Goal: Information Seeking & Learning: Learn about a topic

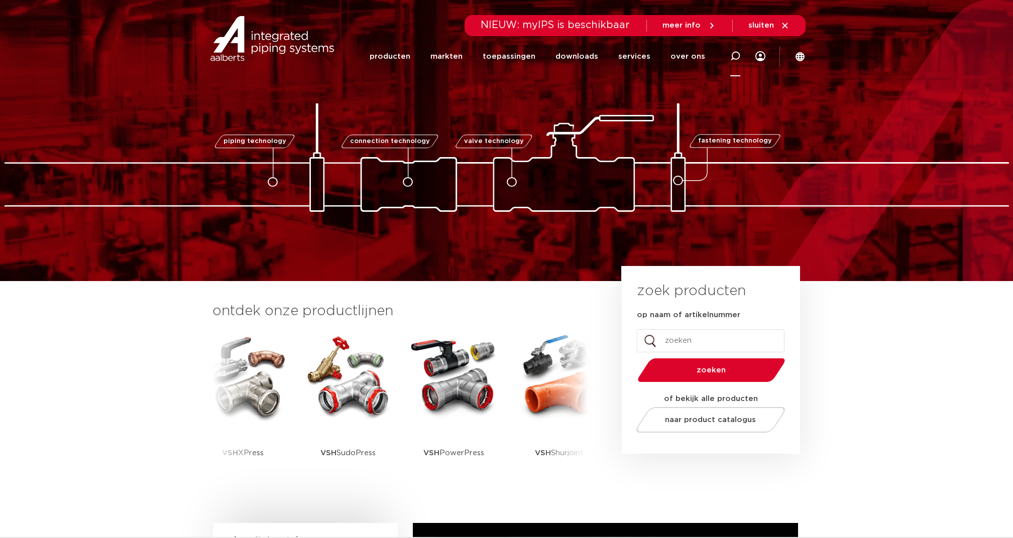
click at [734, 55] on icon at bounding box center [735, 56] width 10 height 10
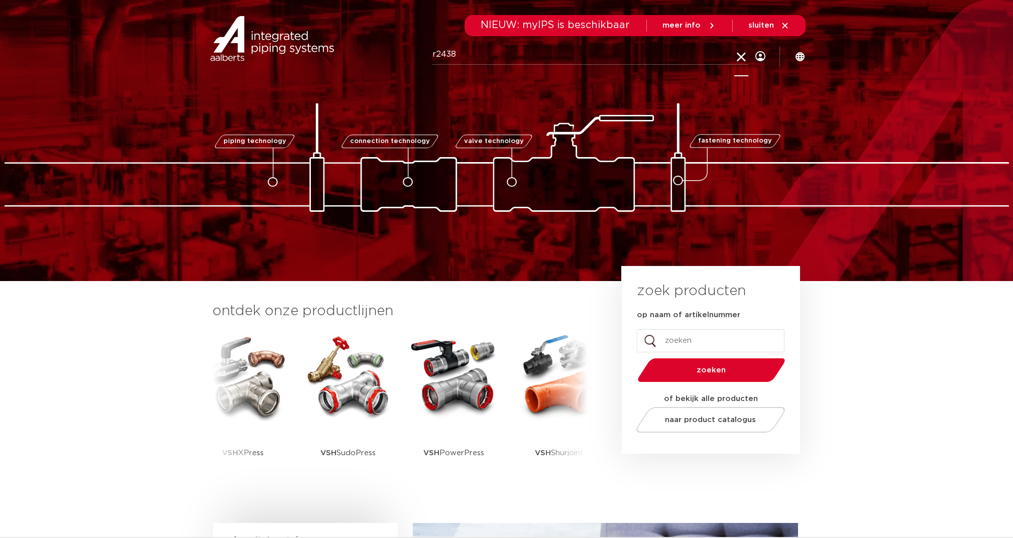
type input "r2438"
click button "Zoeken" at bounding box center [0, 0] width 0 height 0
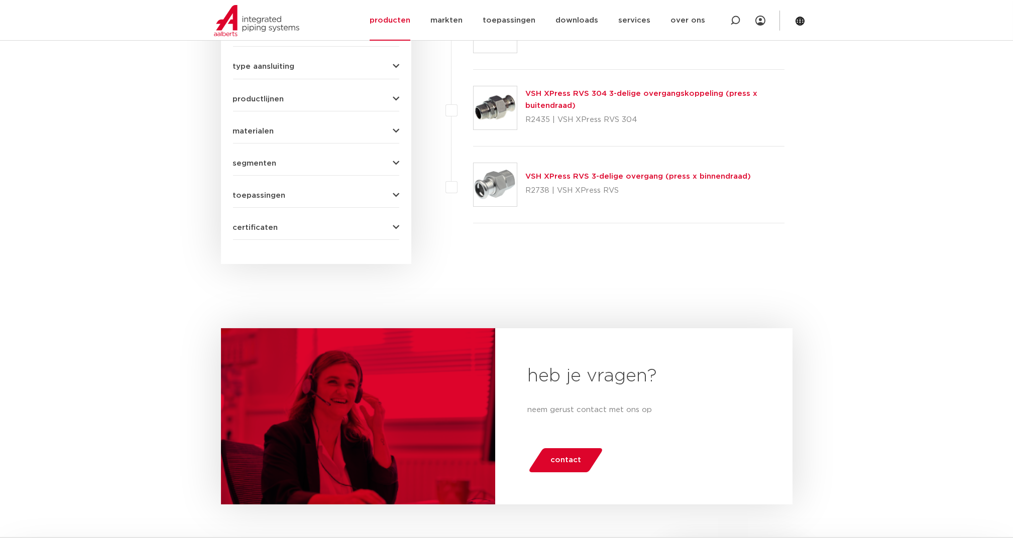
scroll to position [579, 0]
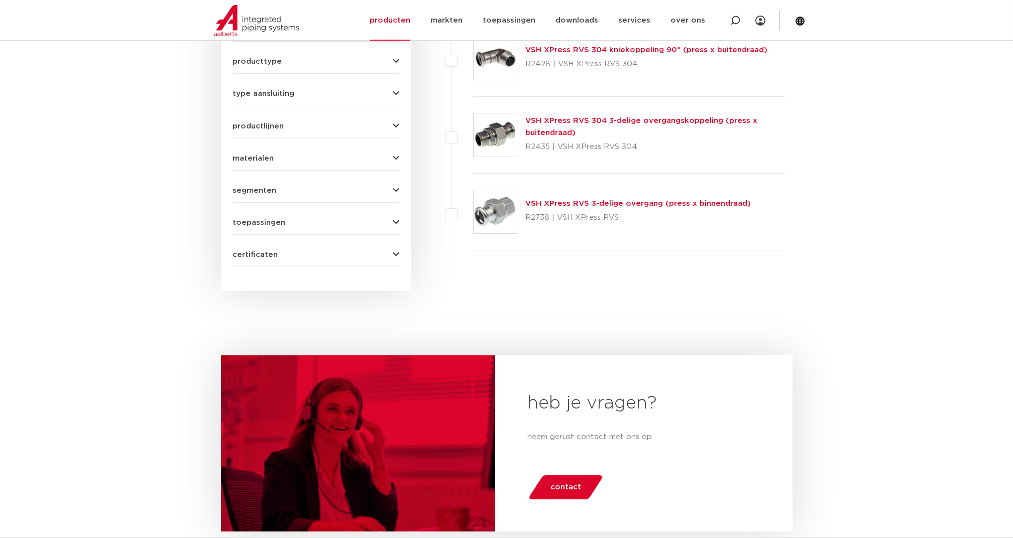
click at [597, 205] on link "VSH XPress RVS 3-delige overgang (press x binnendraad)" at bounding box center [637, 204] width 225 height 8
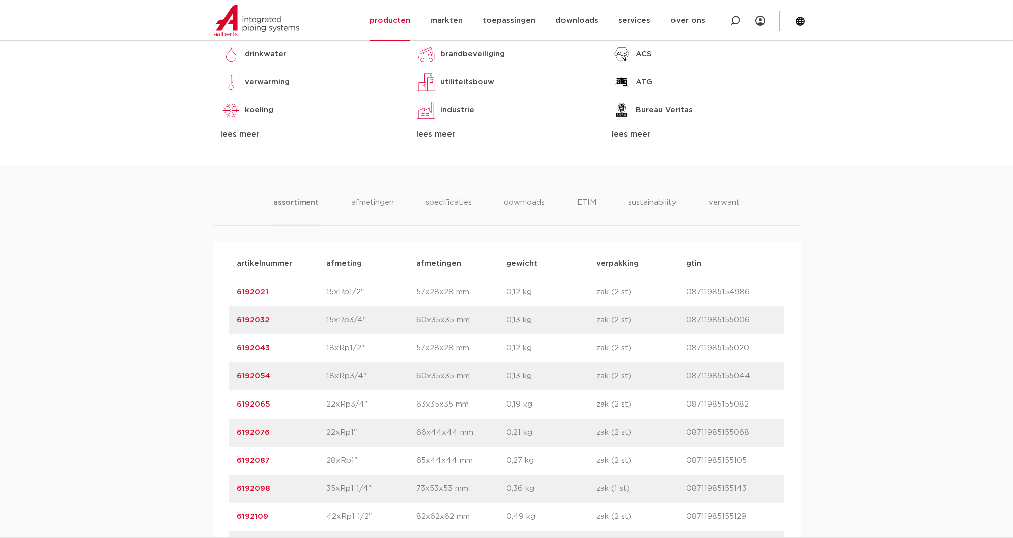
scroll to position [535, 0]
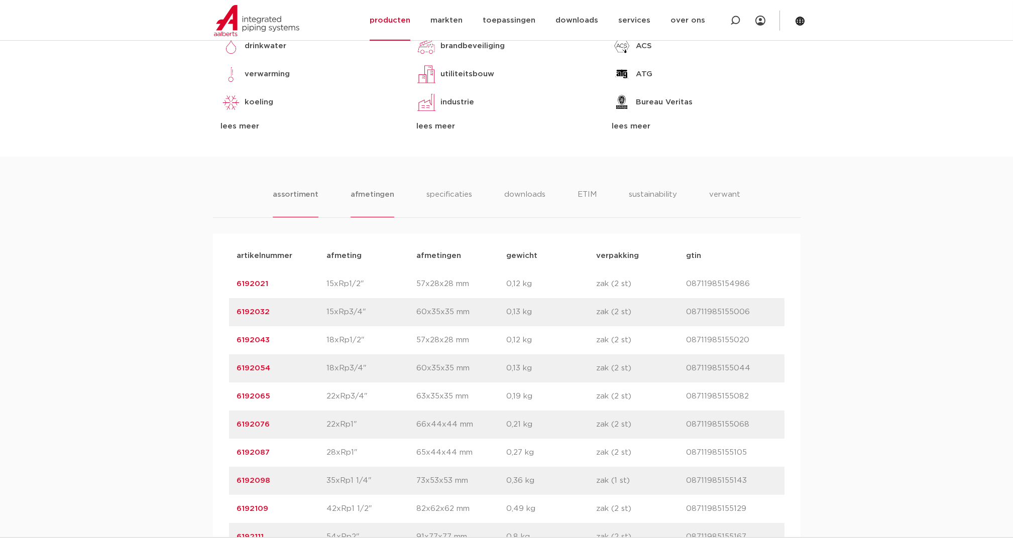
click at [366, 192] on li "afmetingen" at bounding box center [372, 203] width 44 height 29
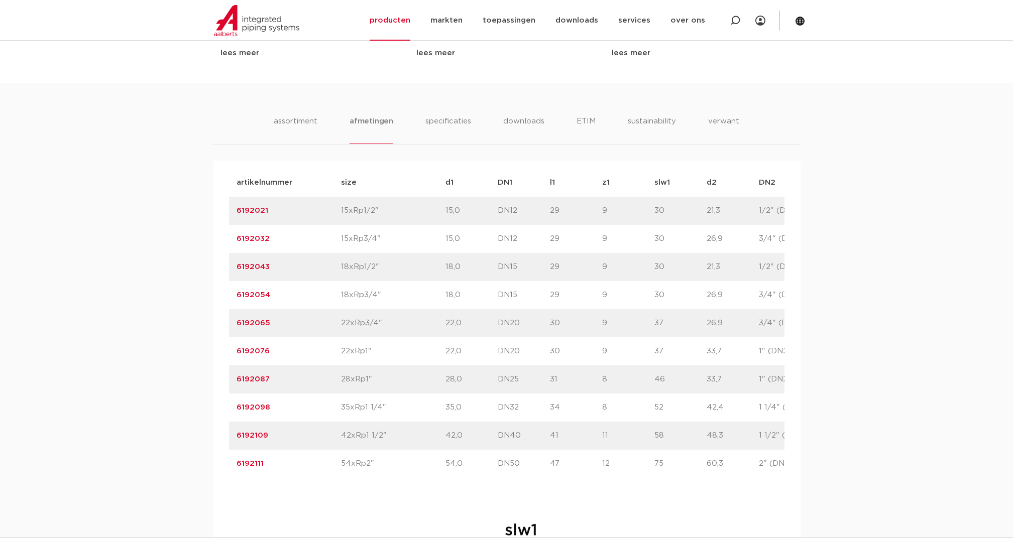
scroll to position [603, 0]
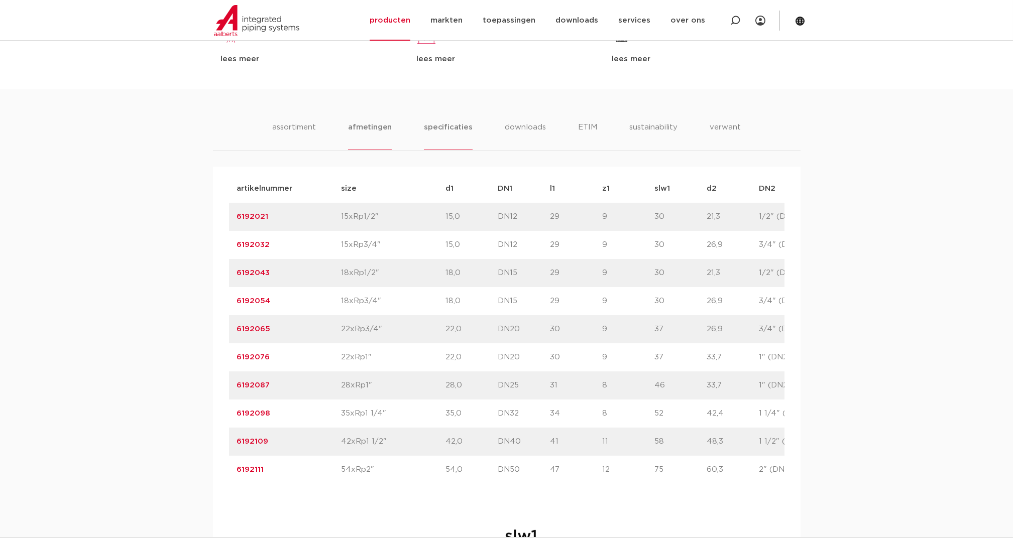
click at [441, 128] on li "specificaties" at bounding box center [448, 136] width 48 height 29
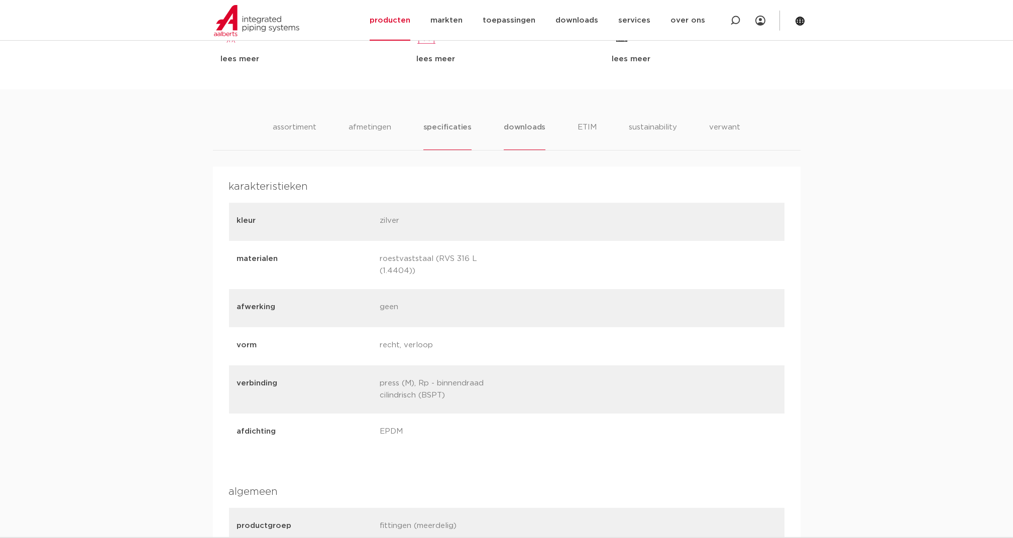
click at [524, 126] on li "downloads" at bounding box center [525, 136] width 42 height 29
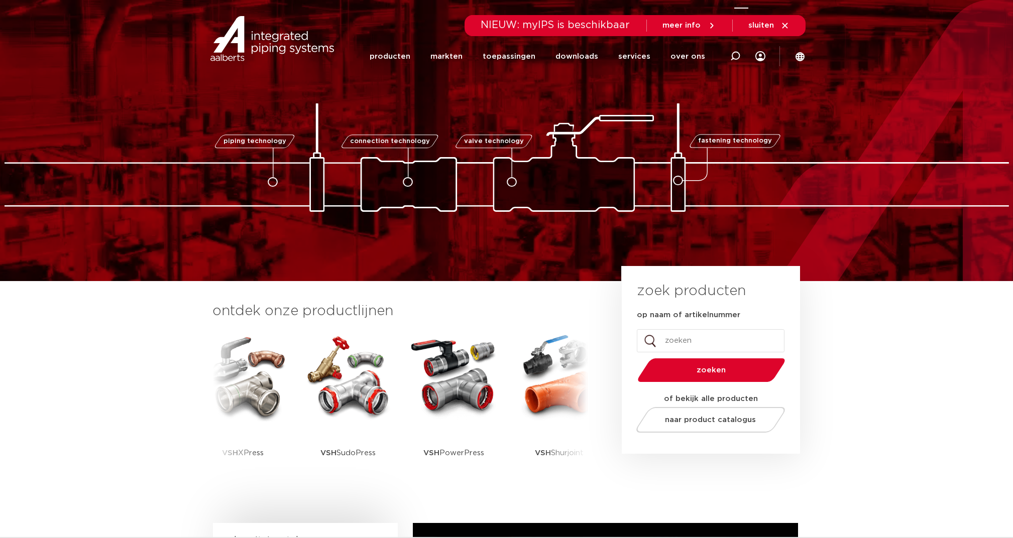
click at [738, 55] on icon at bounding box center [735, 56] width 10 height 10
type input "kogelafsluiter"
click button "Zoeken" at bounding box center [0, 0] width 0 height 0
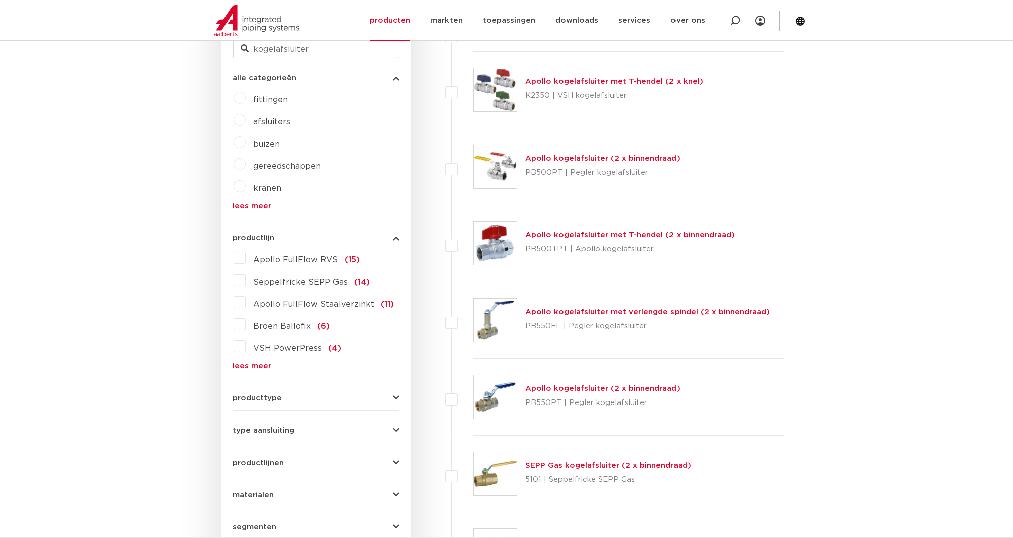
scroll to position [311, 0]
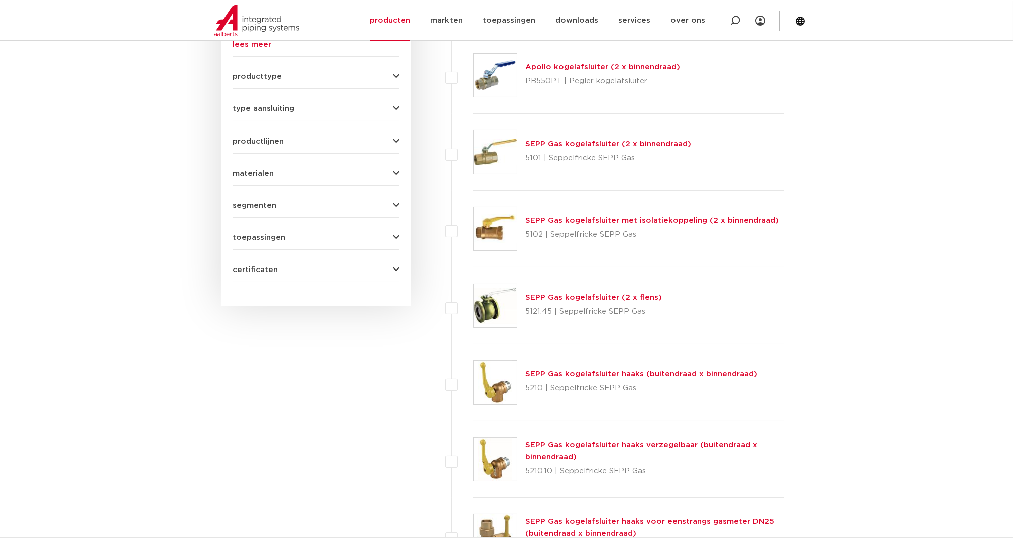
click at [254, 271] on span "certificaten" at bounding box center [255, 270] width 45 height 8
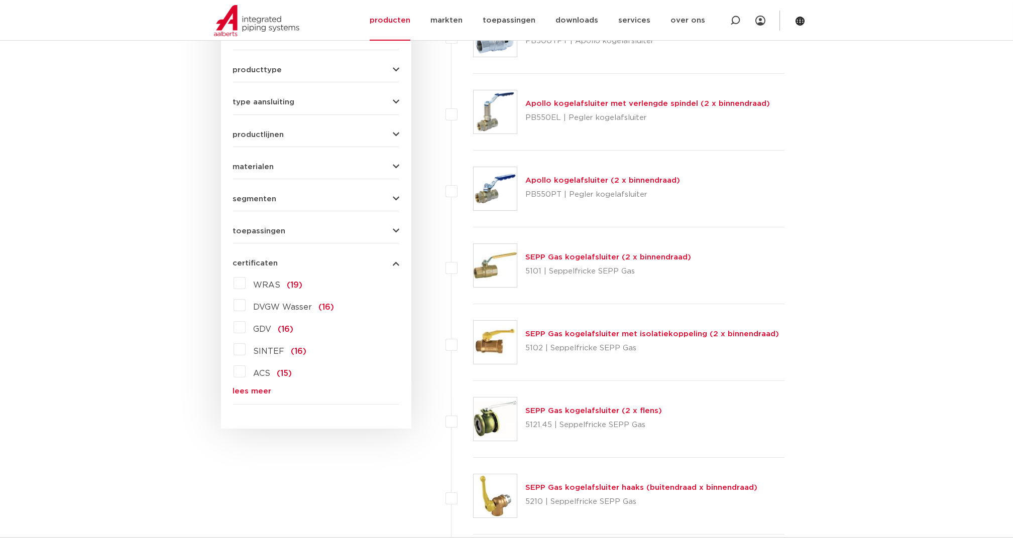
scroll to position [518, 0]
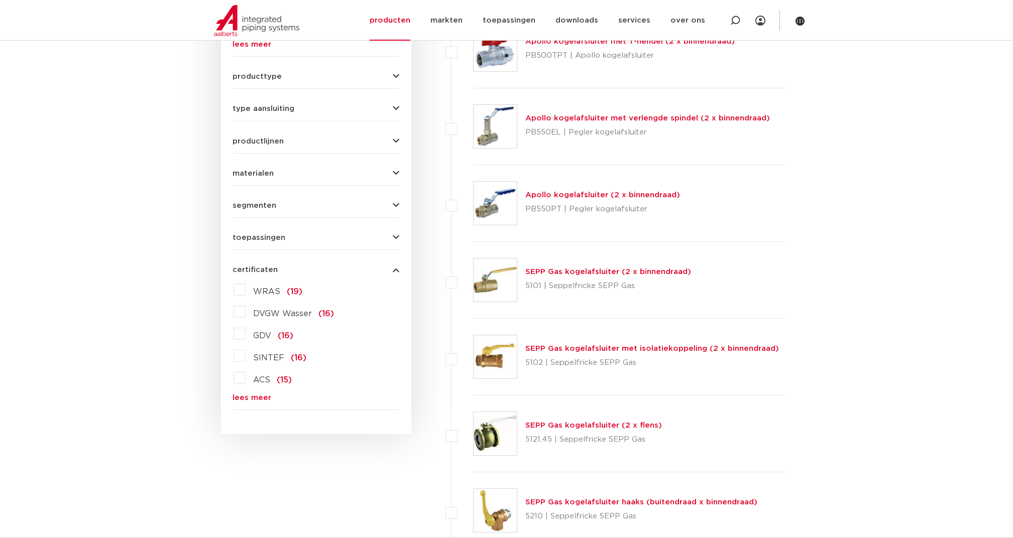
click at [250, 395] on link "lees meer" at bounding box center [316, 398] width 166 height 8
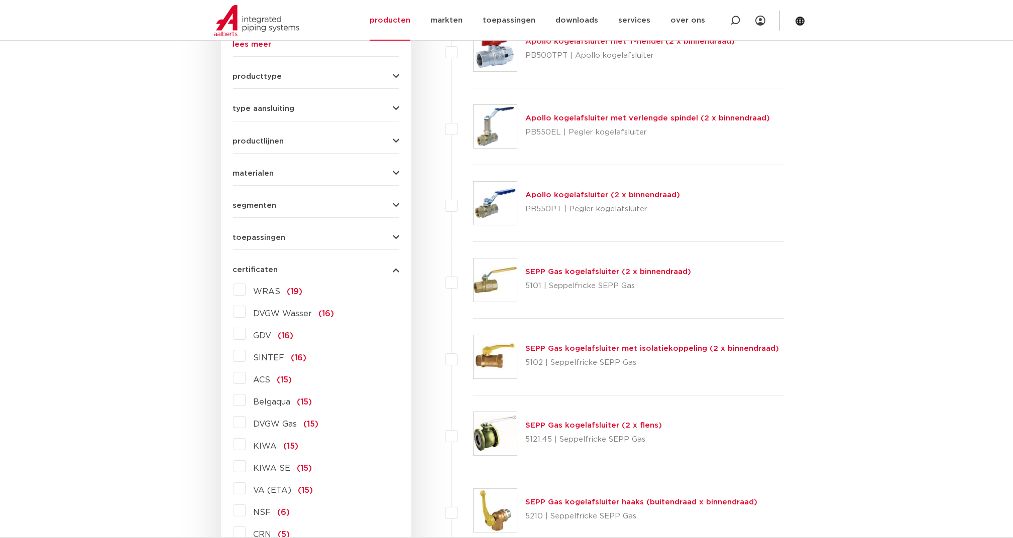
click at [246, 443] on label "KIWA (15)" at bounding box center [272, 444] width 53 height 16
click at [0, 0] on input "KIWA (15)" at bounding box center [0, 0] width 0 height 0
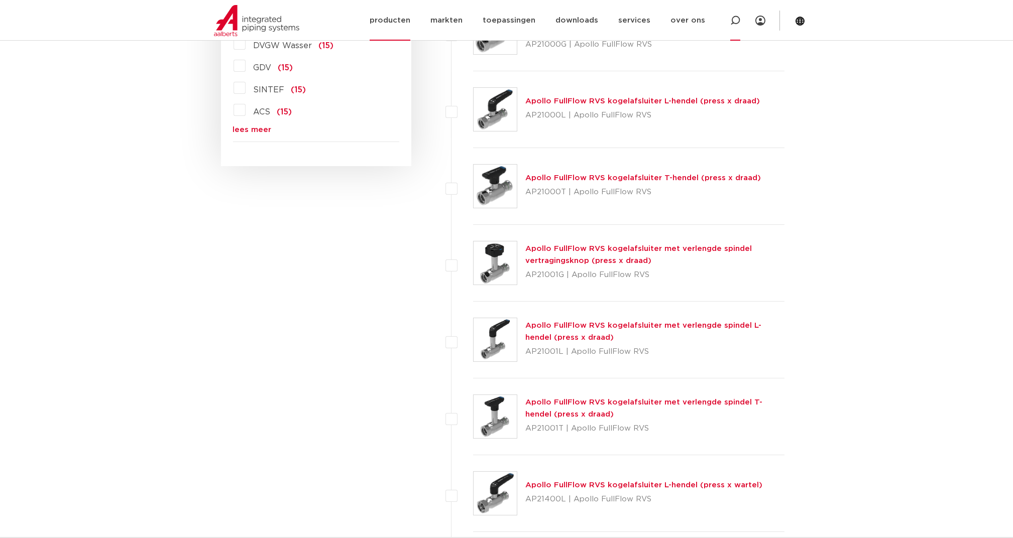
scroll to position [786, 0]
click at [737, 17] on icon at bounding box center [735, 21] width 10 height 10
type input "afsluiter"
click button "Zoeken" at bounding box center [0, 0] width 0 height 0
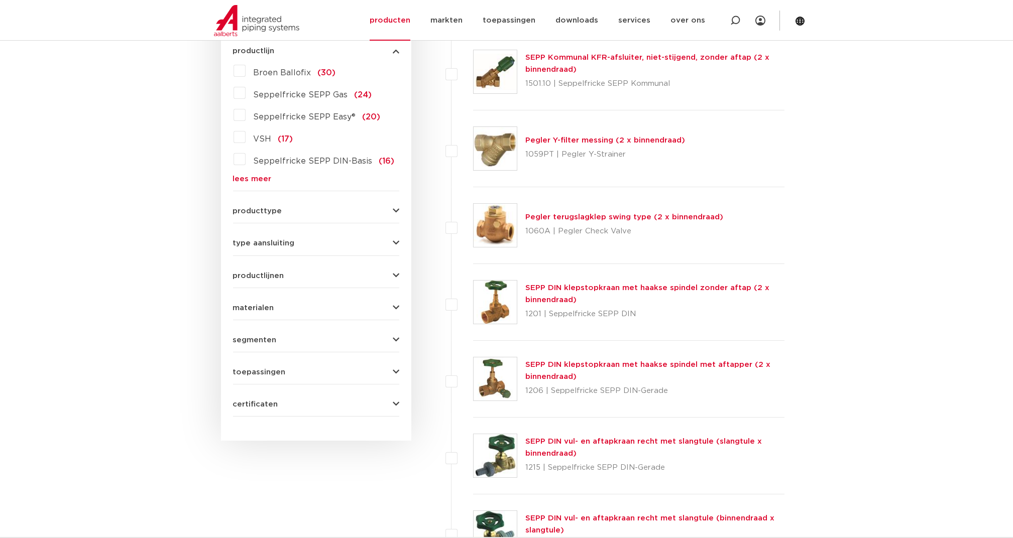
scroll to position [518, 0]
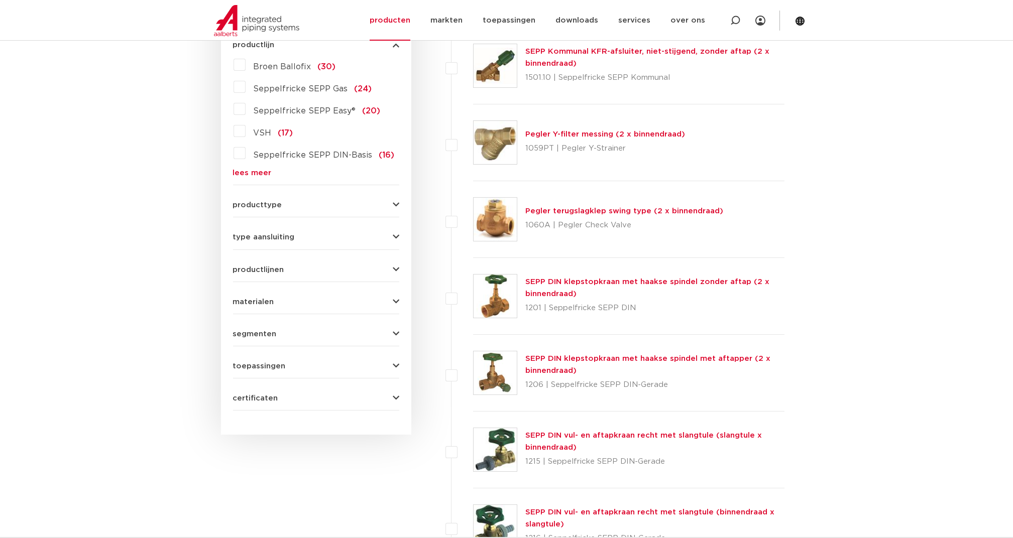
click at [266, 398] on span "certificaten" at bounding box center [255, 399] width 45 height 8
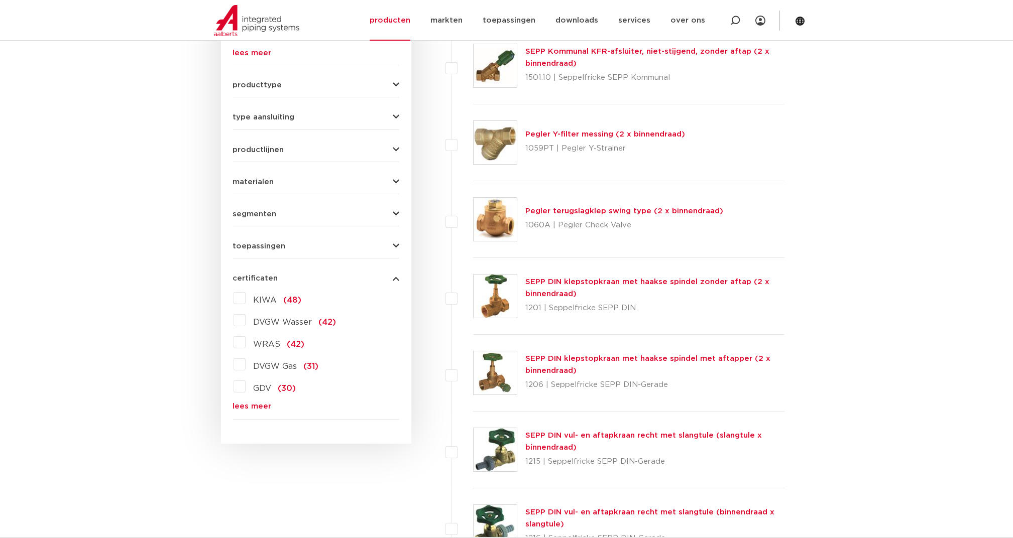
scroll to position [510, 0]
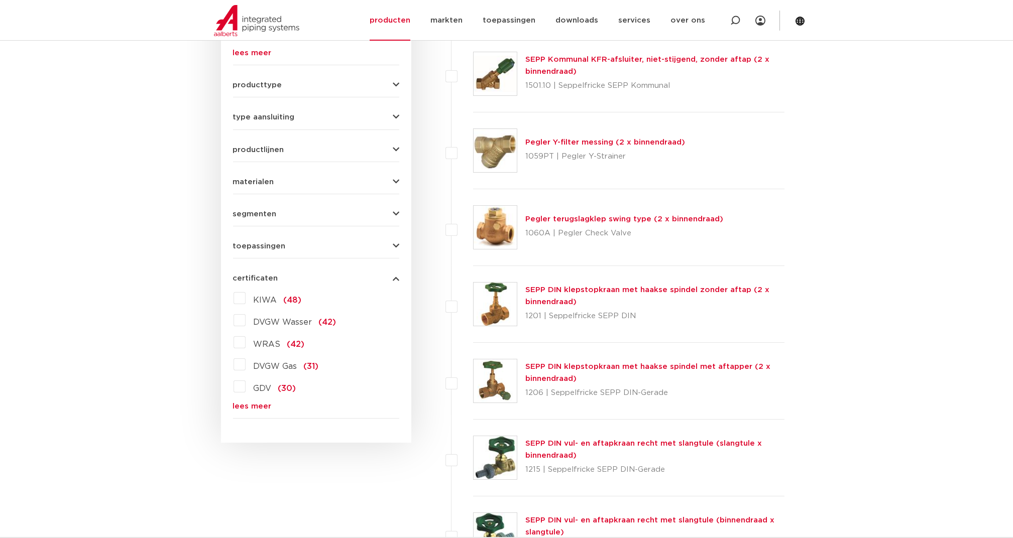
click at [266, 296] on span "KIWA" at bounding box center [266, 300] width 24 height 8
click at [0, 0] on input "KIWA (48)" at bounding box center [0, 0] width 0 height 0
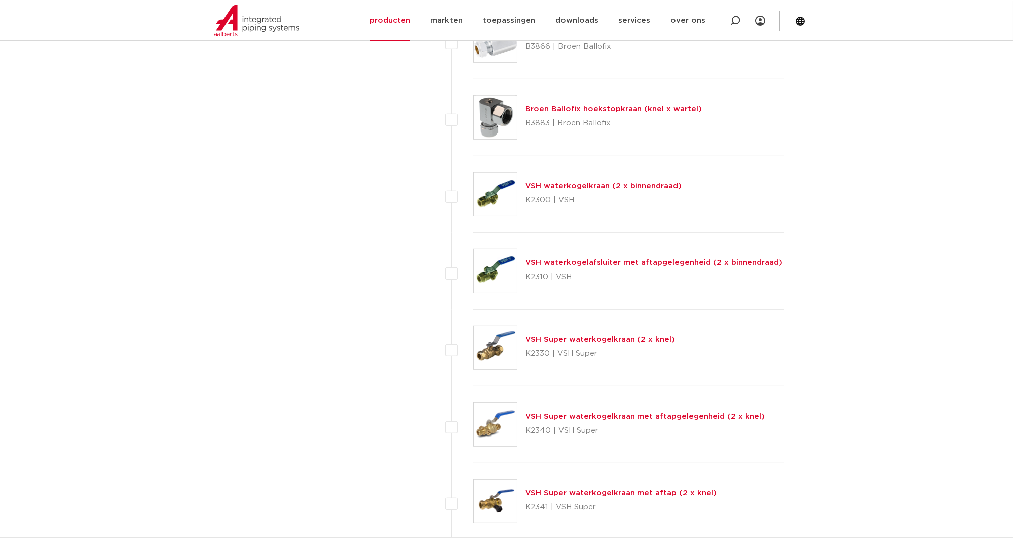
scroll to position [2853, 0]
click at [580, 336] on link "VSH Super waterkogelkraan (2 x knel)" at bounding box center [600, 340] width 150 height 8
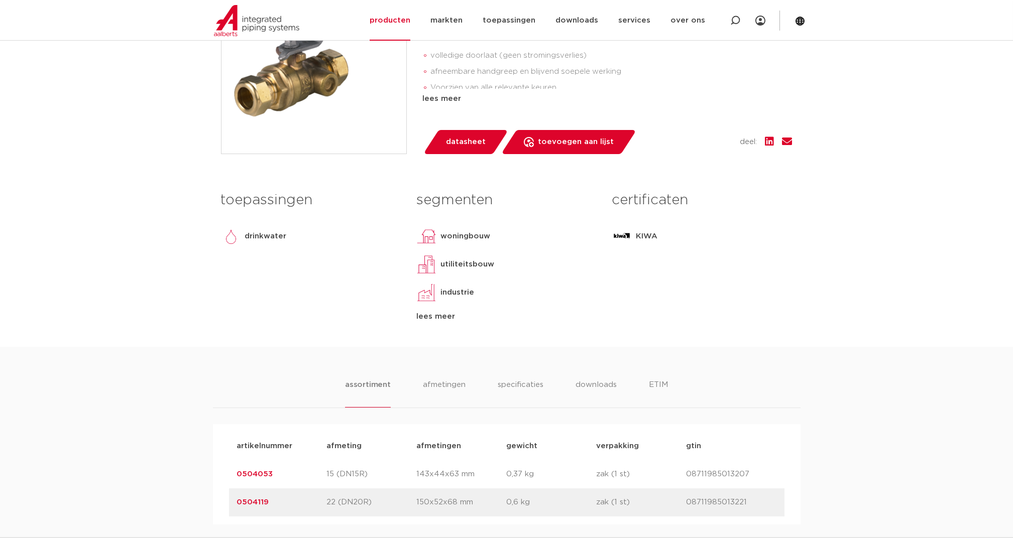
scroll to position [402, 0]
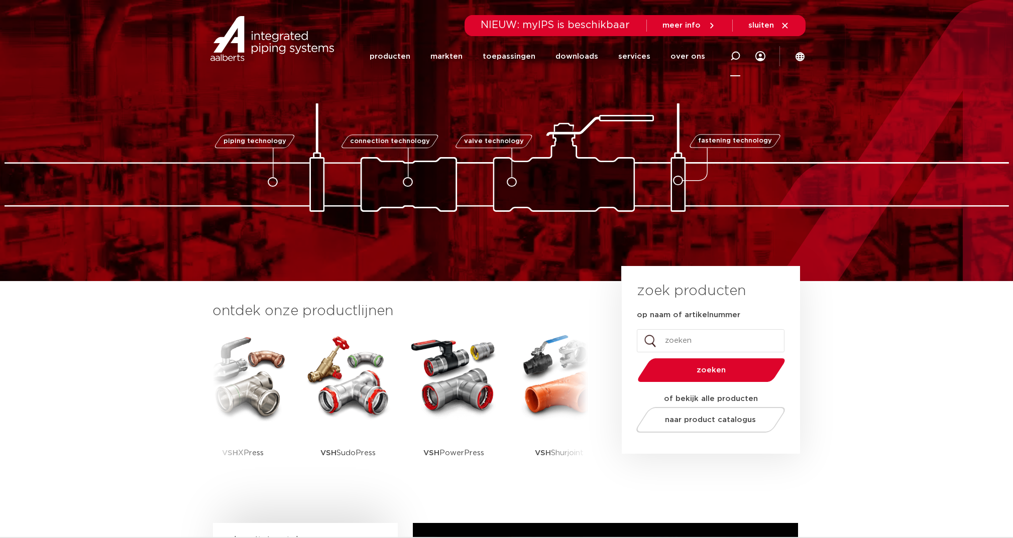
click at [731, 56] on icon at bounding box center [735, 56] width 10 height 10
type input "aftapper"
click button "Zoeken" at bounding box center [0, 0] width 0 height 0
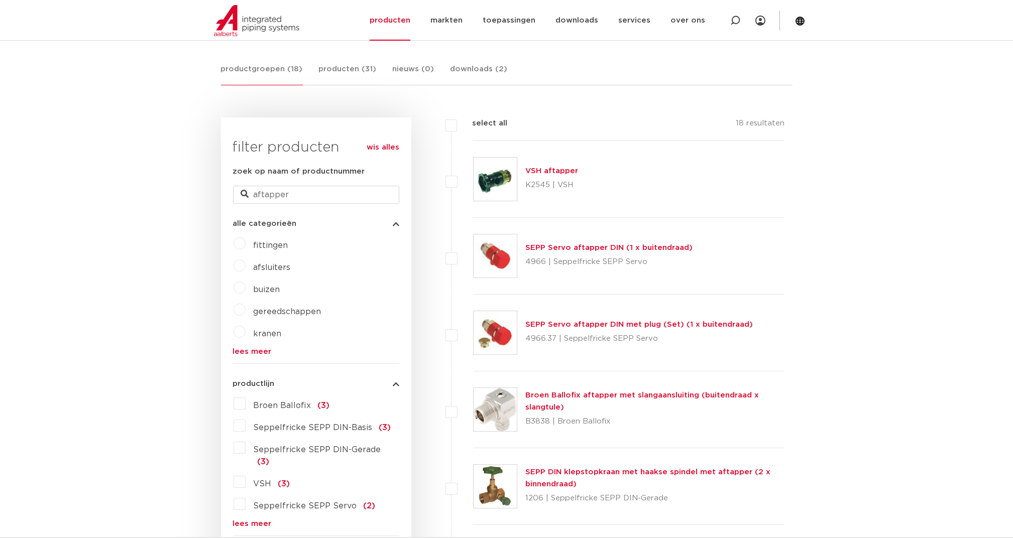
scroll to position [29, 0]
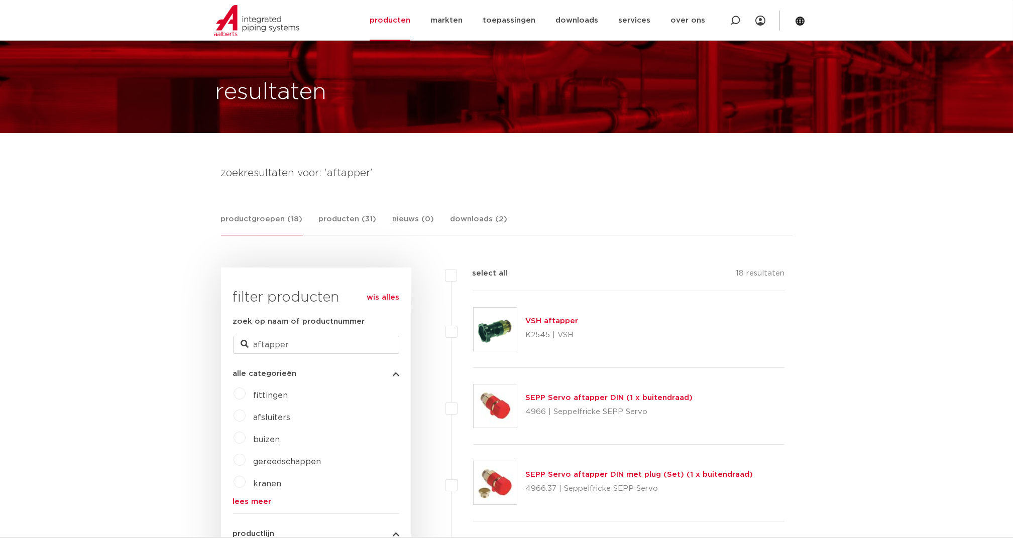
click at [536, 319] on link "VSH aftapper" at bounding box center [551, 321] width 53 height 8
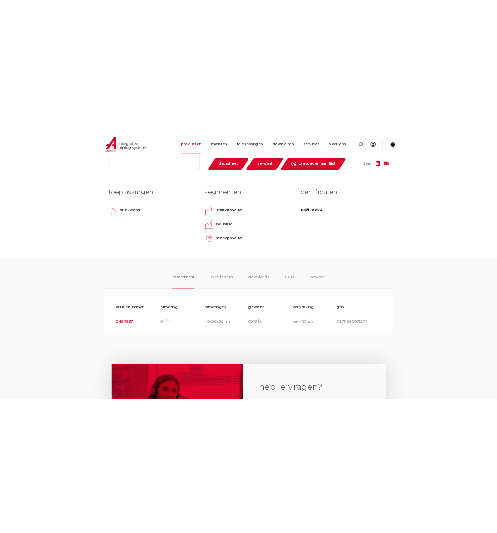
scroll to position [603, 0]
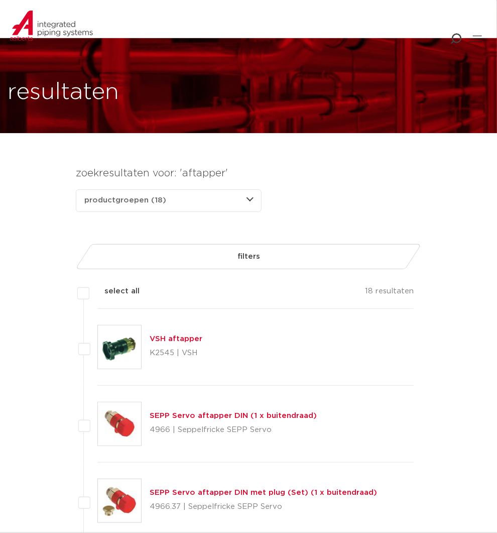
click at [457, 37] on icon "Combined Shape" at bounding box center [456, 39] width 12 height 12
click at [131, 10] on button "Zoeken" at bounding box center [223, 16] width 495 height 16
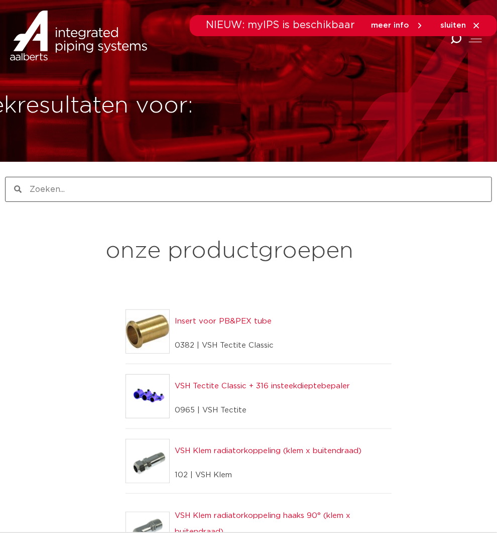
click at [456, 39] on icon "Combined Shape" at bounding box center [456, 39] width 12 height 12
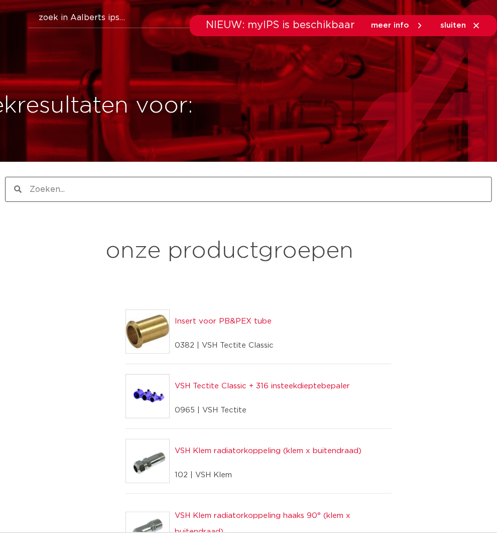
click at [105, 18] on div "NIEUW: myIPS is beschikbaar meer info sluiten" at bounding box center [248, 25] width 497 height 21
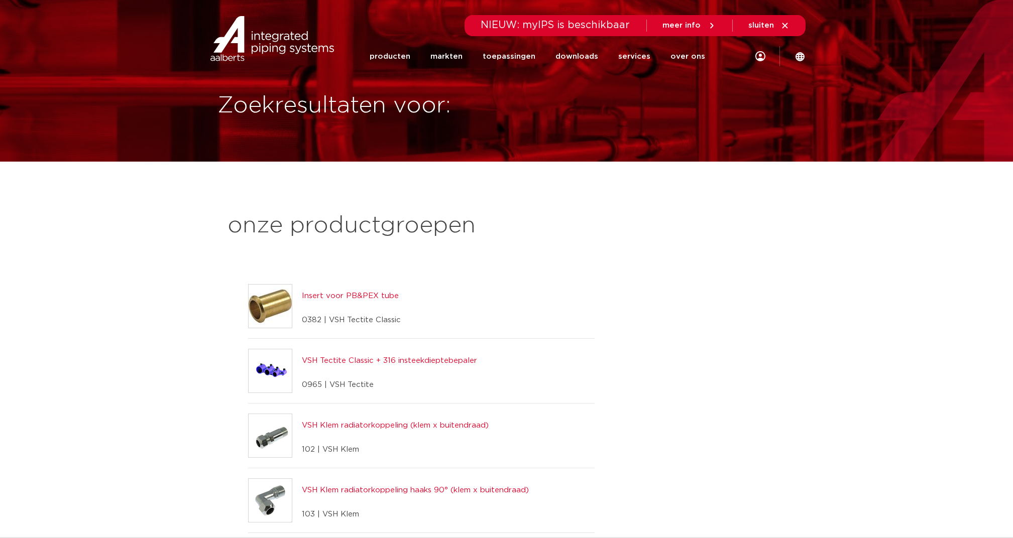
click at [497, 26] on span "sluiten" at bounding box center [762, 26] width 26 height 8
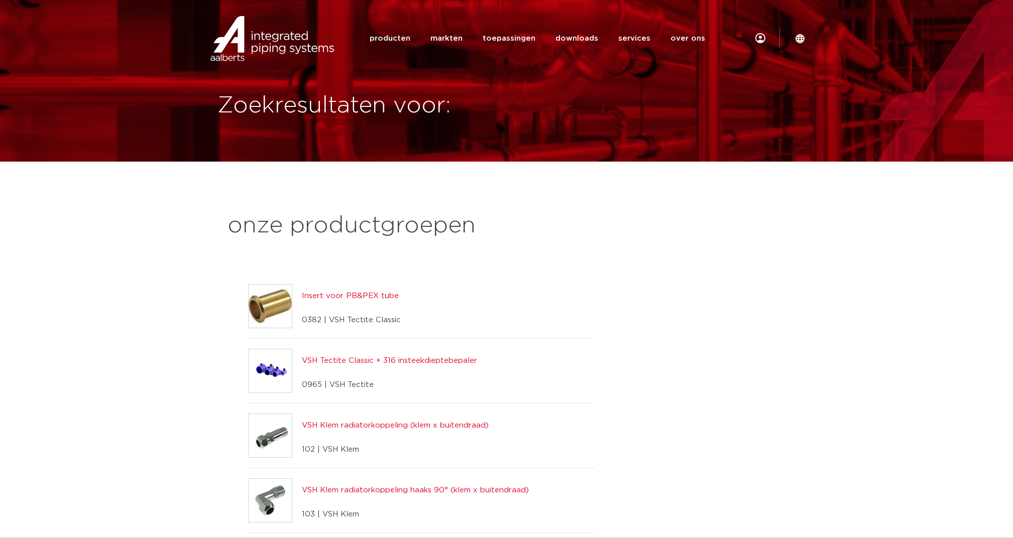
click at [258, 51] on img at bounding box center [272, 38] width 129 height 45
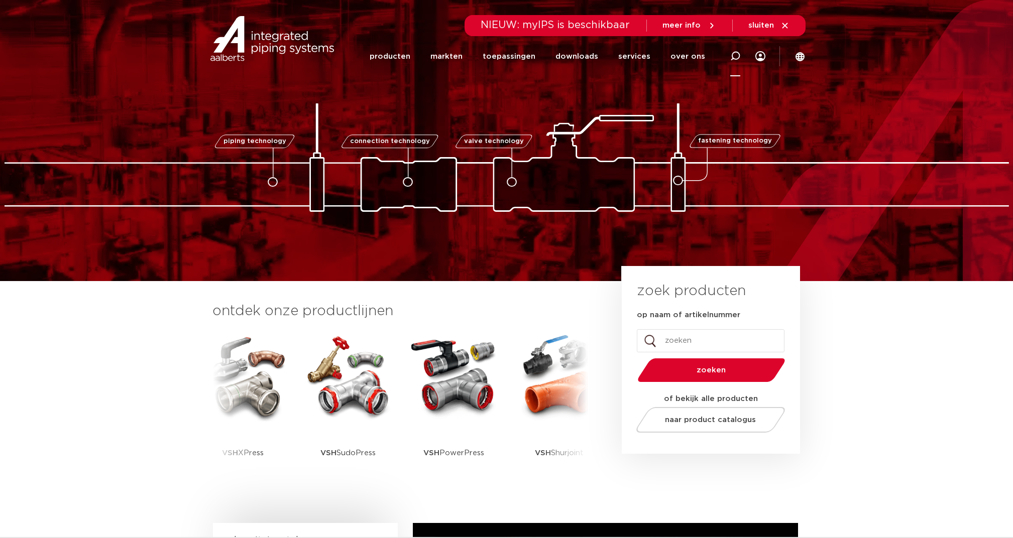
click at [736, 54] on icon at bounding box center [735, 56] width 10 height 10
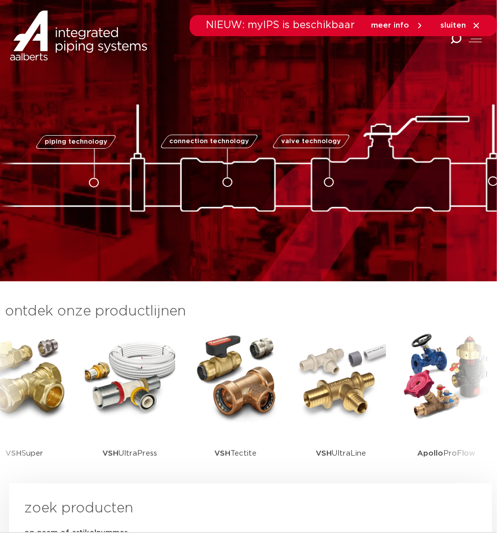
click at [479, 27] on icon at bounding box center [477, 26] width 6 height 6
click at [454, 41] on icon at bounding box center [456, 39] width 14 height 14
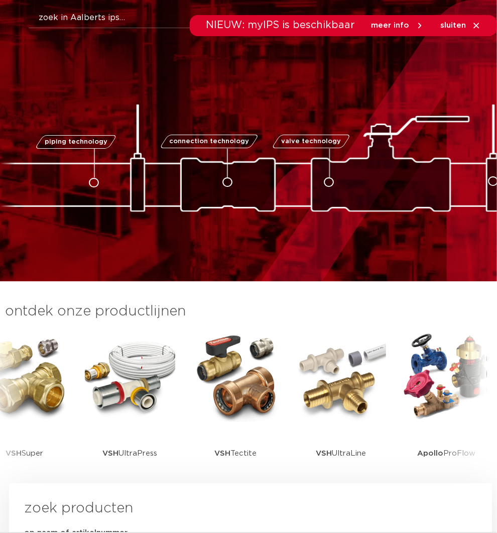
click at [449, 24] on span "sluiten" at bounding box center [453, 26] width 26 height 8
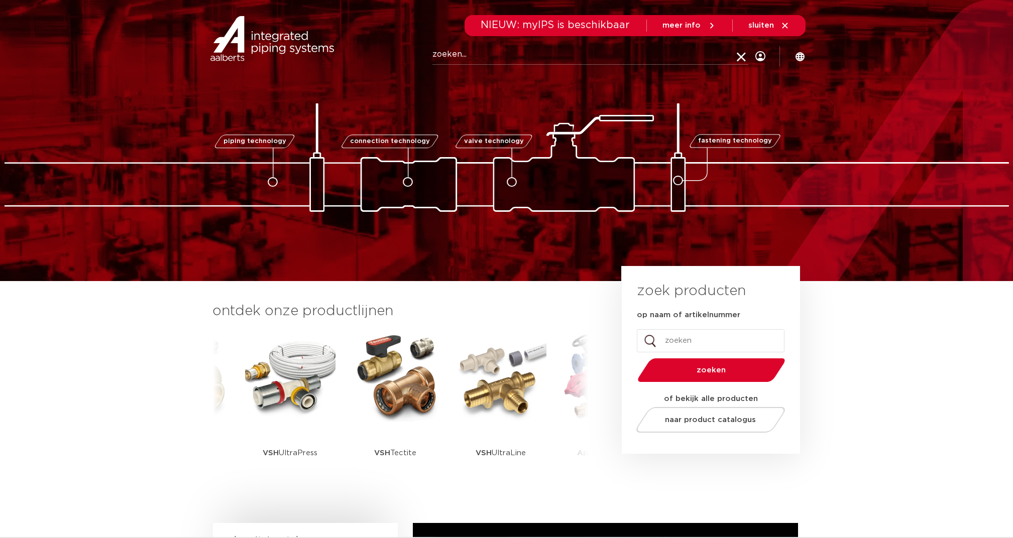
click at [544, 61] on input "Zoeken" at bounding box center [590, 55] width 316 height 20
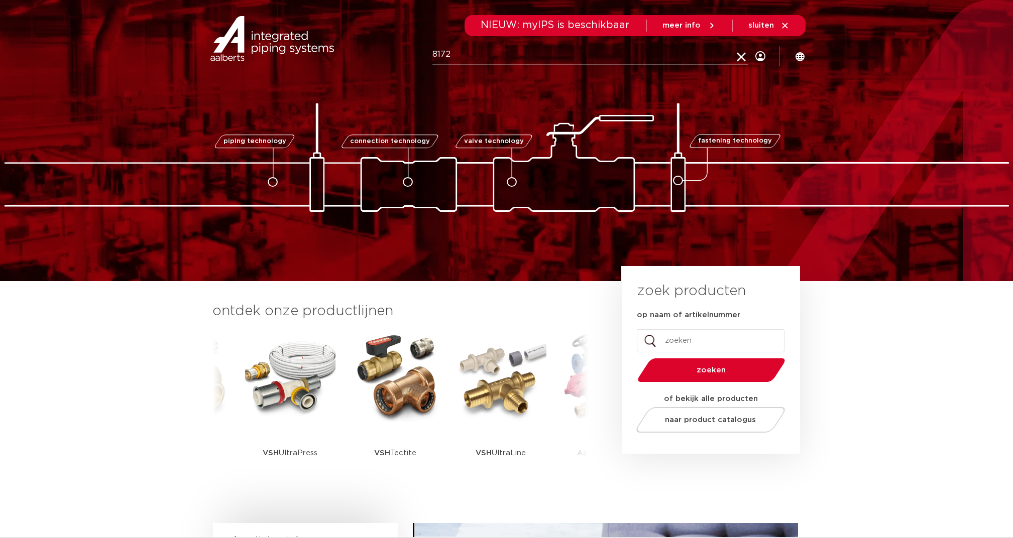
type input "8172"
click button "Zoeken" at bounding box center [0, 0] width 0 height 0
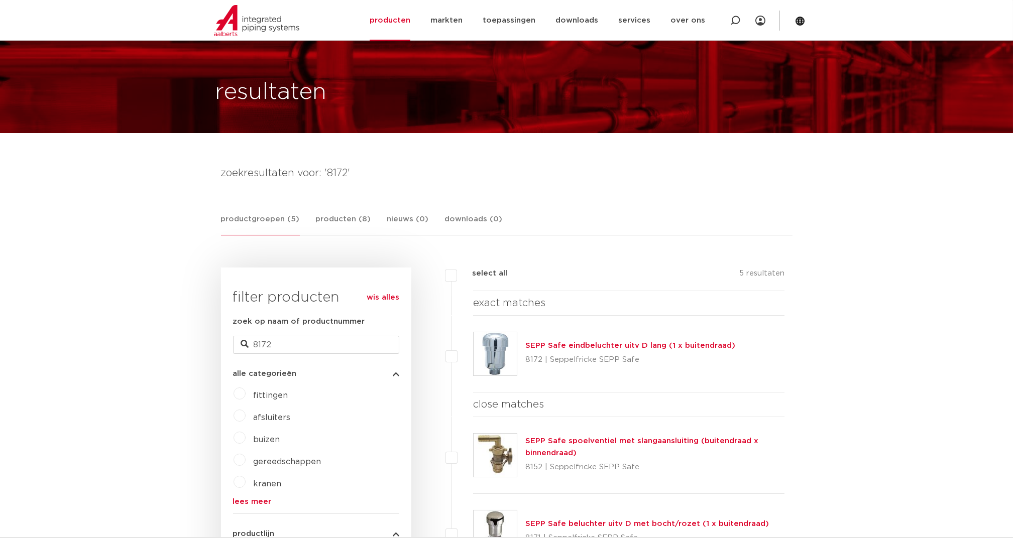
click at [584, 343] on link "SEPP Safe eindbeluchter uitv D lang (1 x buitendraad)" at bounding box center [630, 346] width 210 height 8
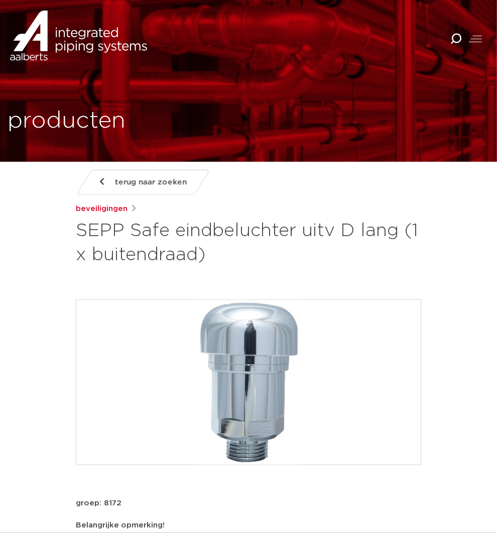
click at [456, 40] on icon "Combined Shape" at bounding box center [456, 39] width 12 height 12
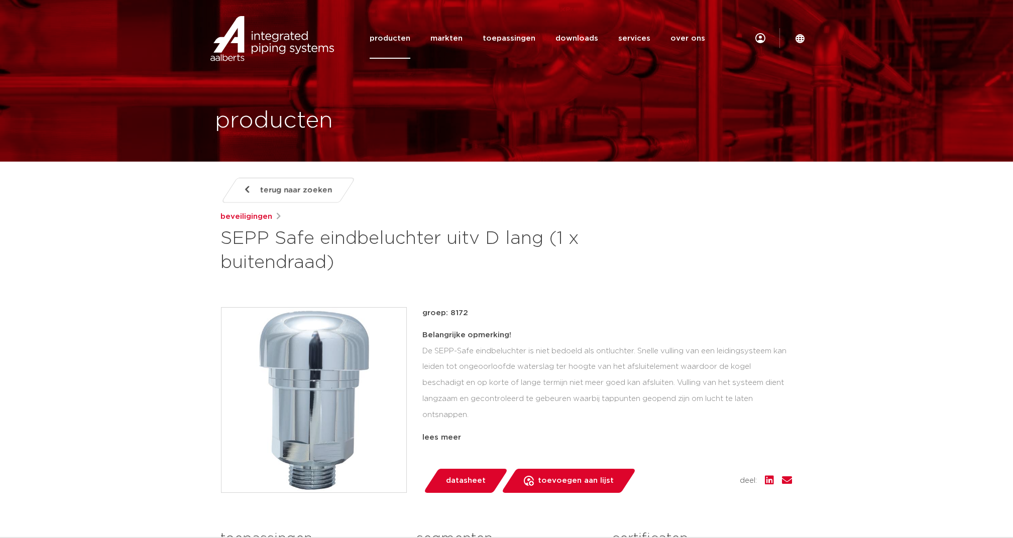
click at [257, 34] on img at bounding box center [272, 38] width 129 height 45
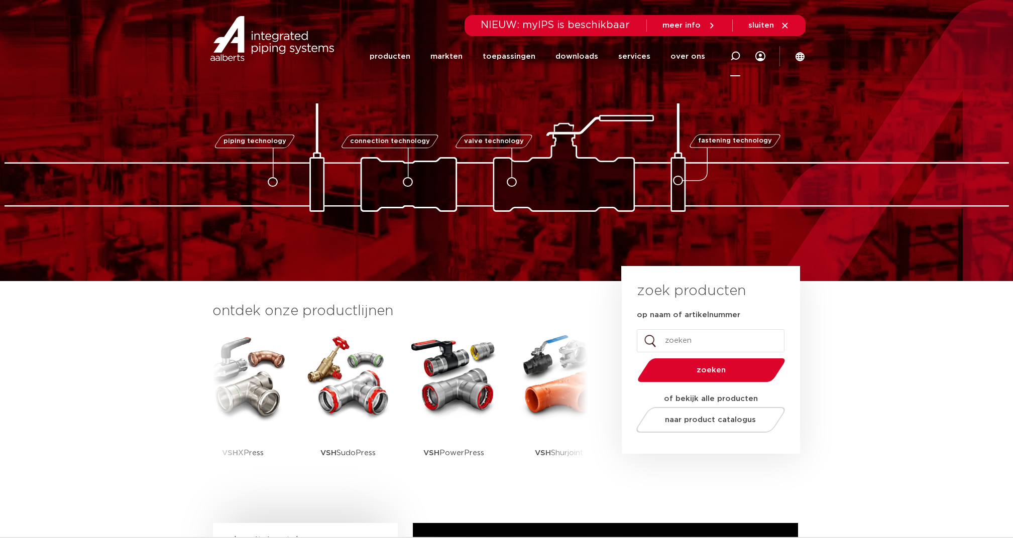
click at [735, 55] on icon at bounding box center [735, 56] width 10 height 10
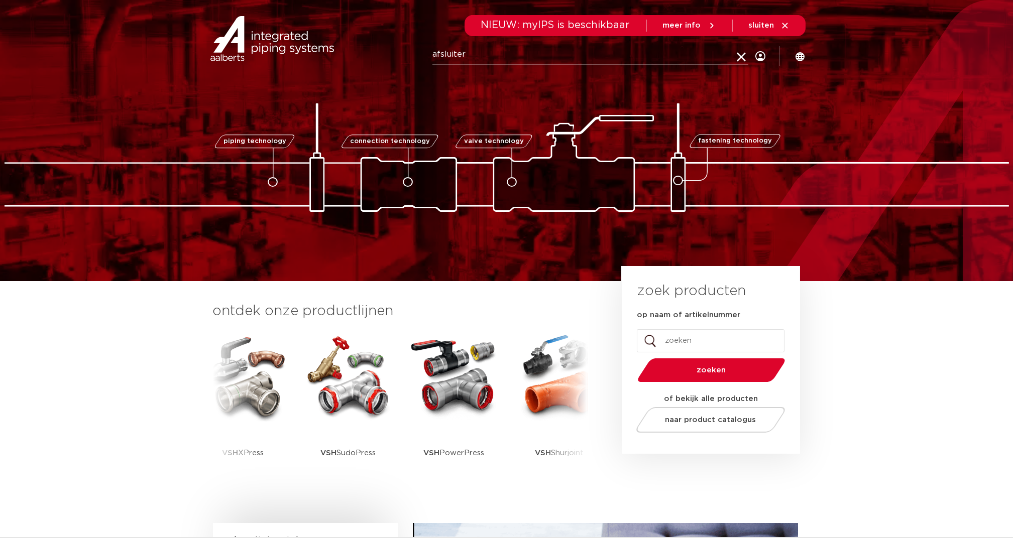
type input "AFSLUITER"
click button "Zoeken" at bounding box center [0, 0] width 0 height 0
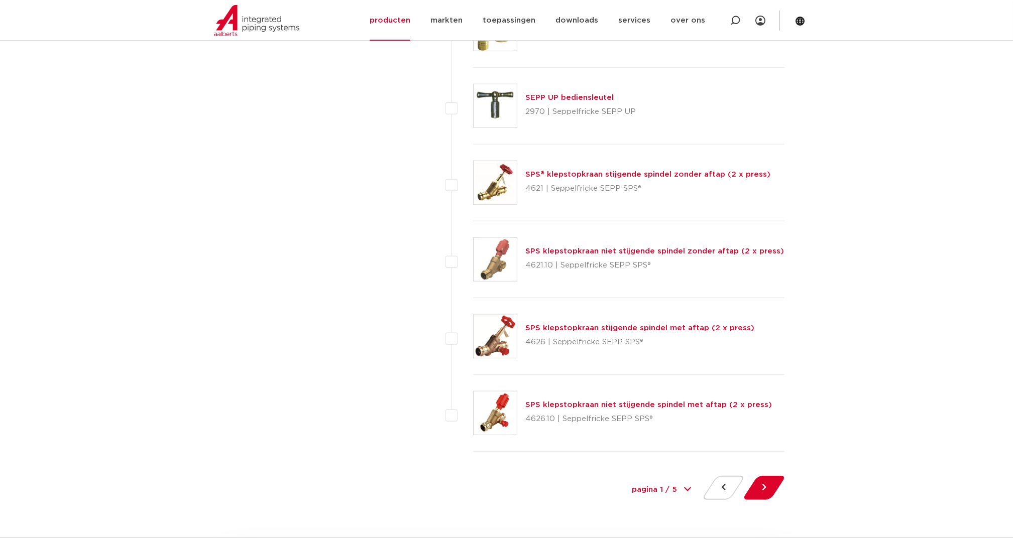
scroll to position [4715, 0]
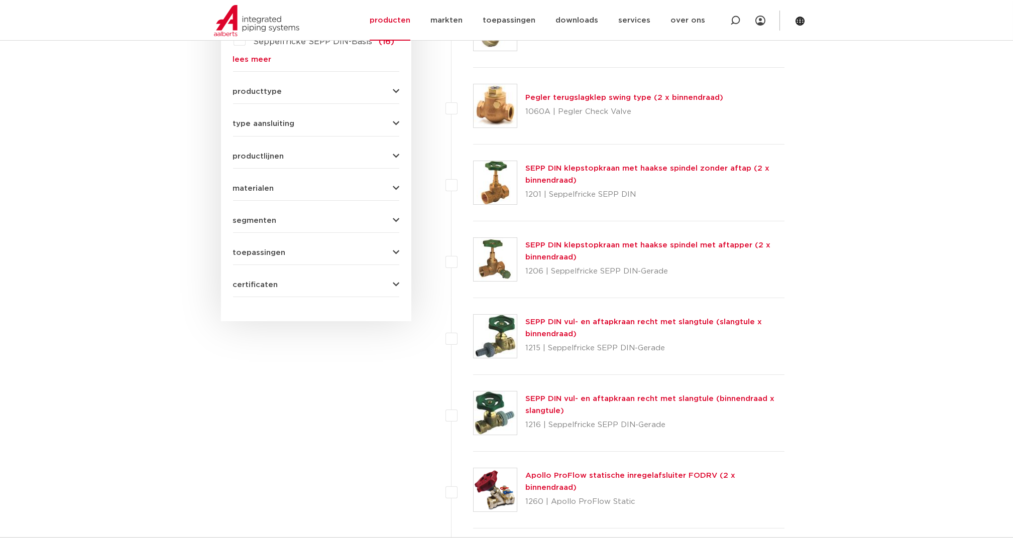
click at [258, 286] on span "certificaten" at bounding box center [255, 285] width 45 height 8
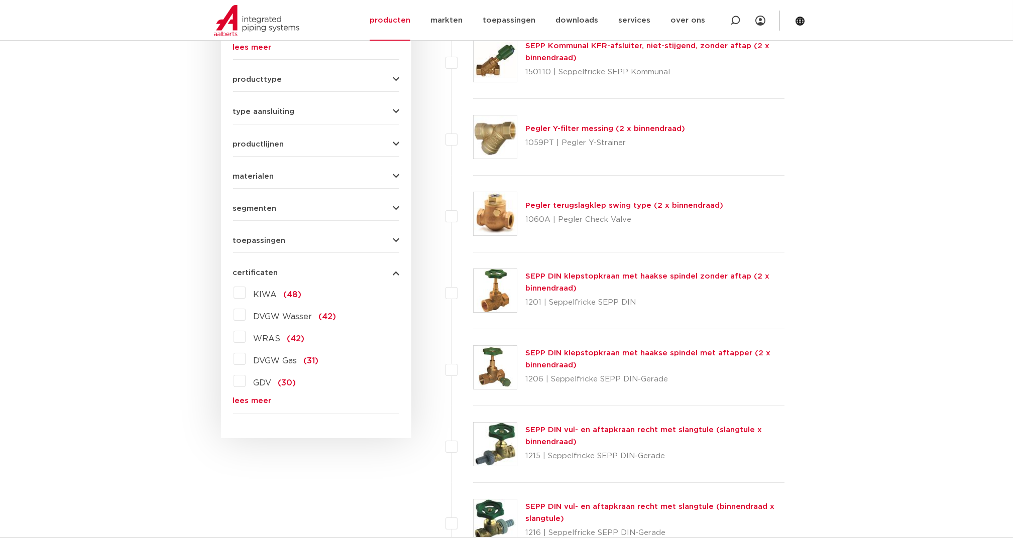
scroll to position [503, 0]
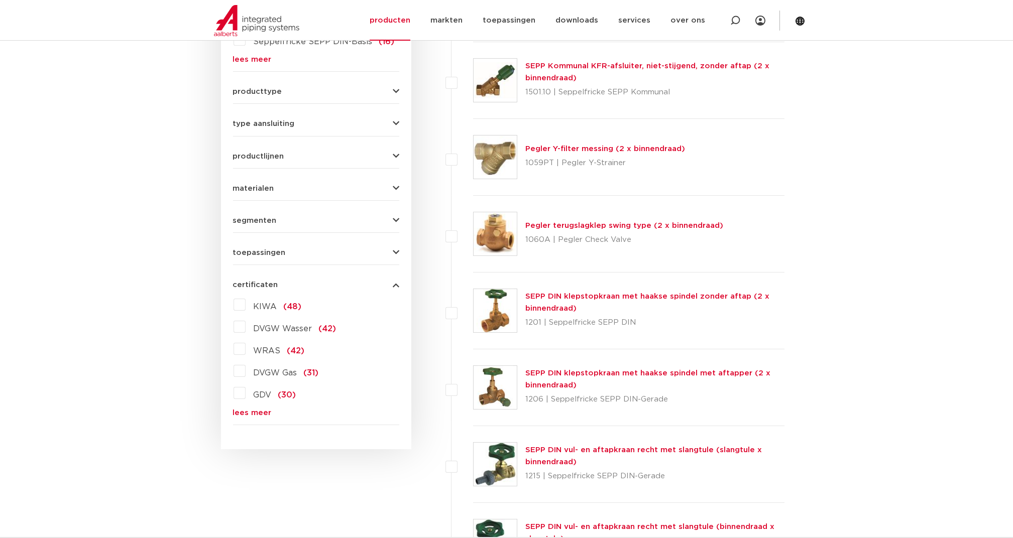
click at [246, 300] on label "KIWA (48)" at bounding box center [274, 305] width 56 height 16
click at [0, 0] on input "KIWA (48)" at bounding box center [0, 0] width 0 height 0
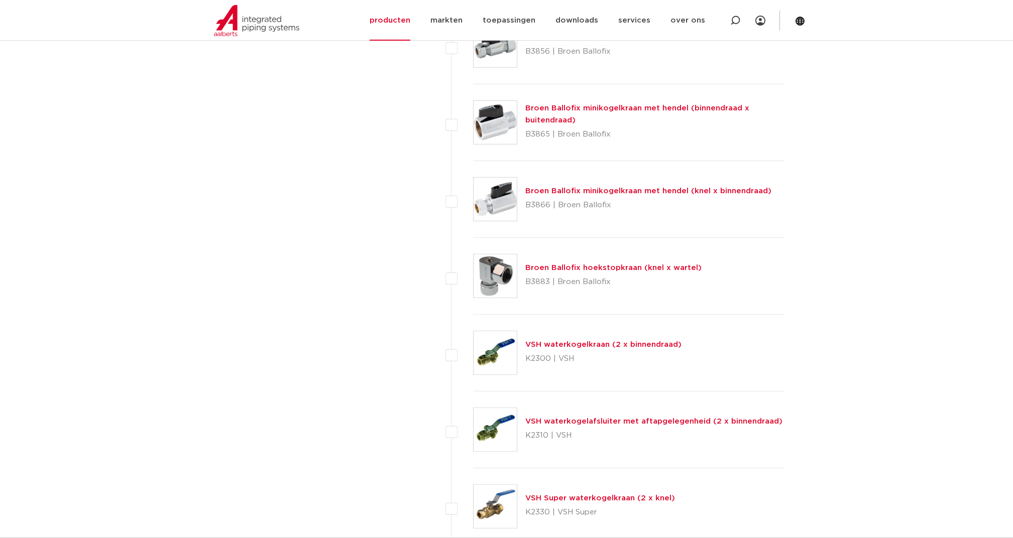
scroll to position [2779, 0]
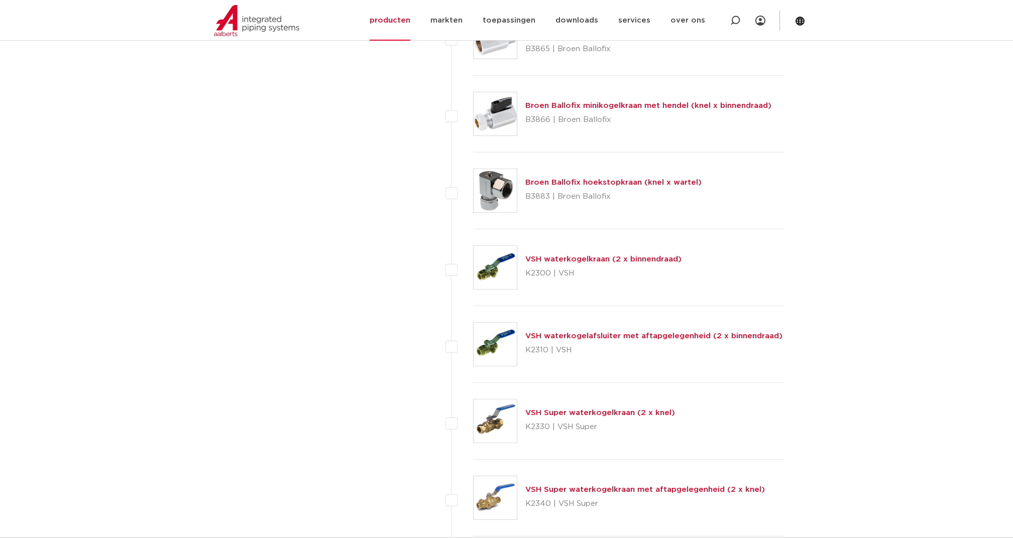
click at [549, 409] on link "VSH Super waterkogelkraan (2 x knel)" at bounding box center [600, 413] width 150 height 8
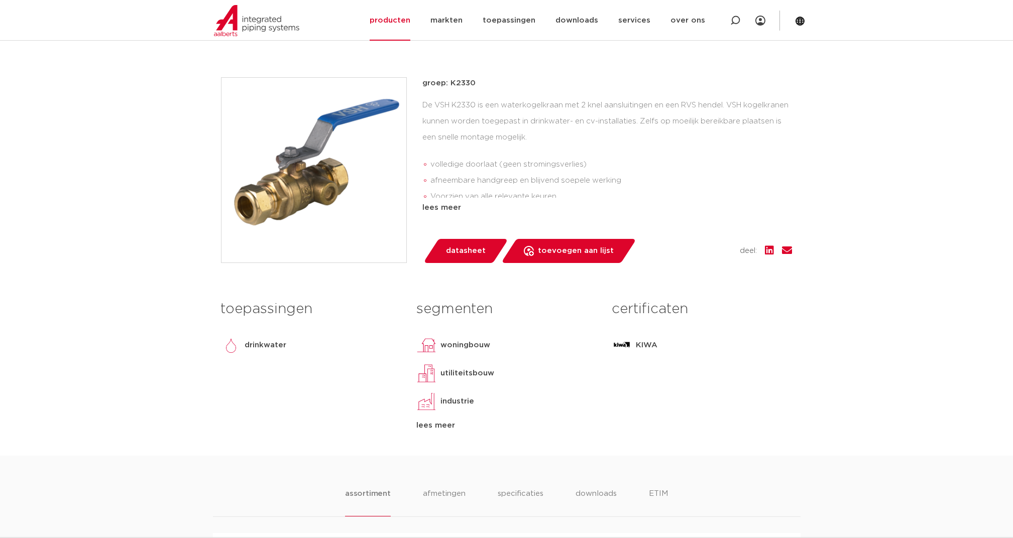
scroll to position [201, 0]
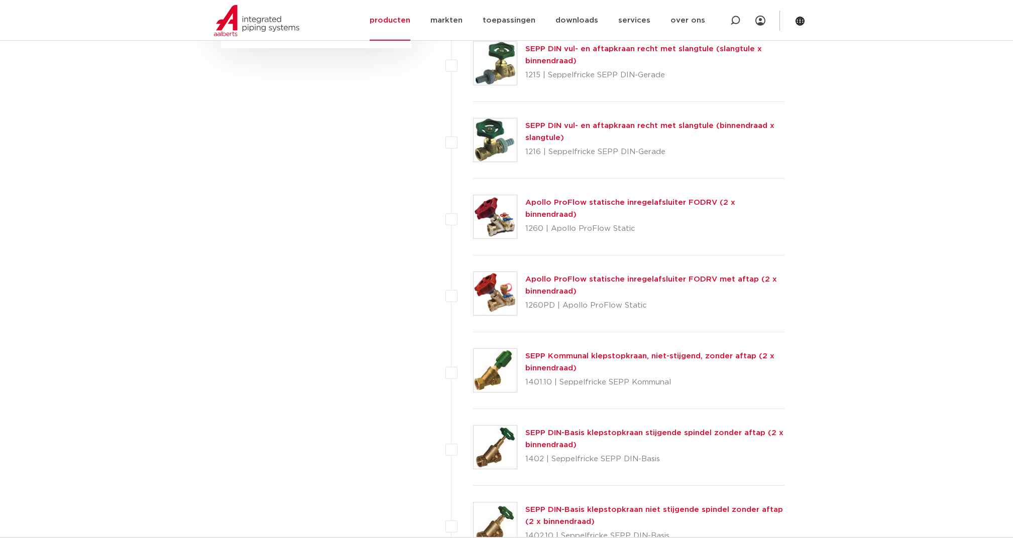
scroll to position [703, 0]
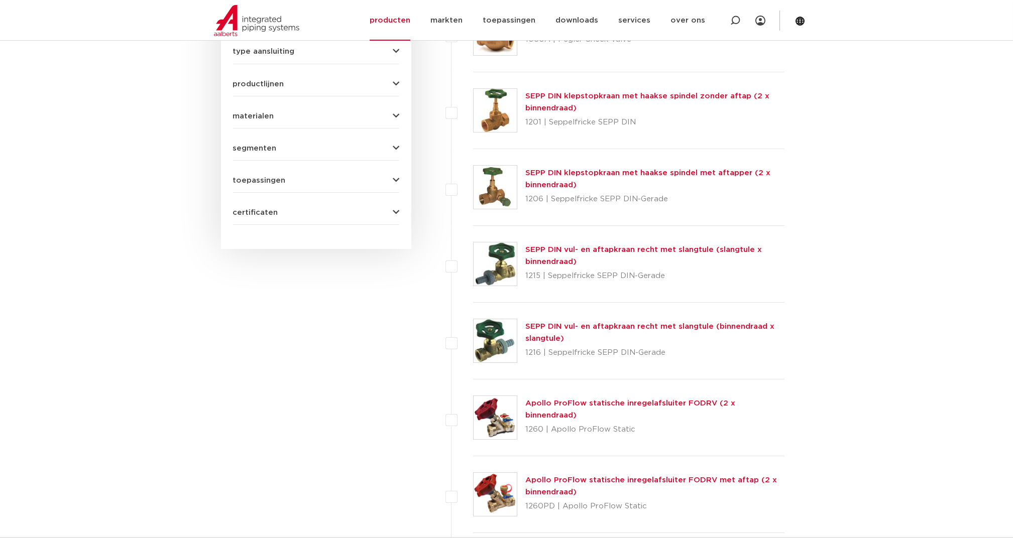
click at [254, 210] on span "certificaten" at bounding box center [255, 213] width 45 height 8
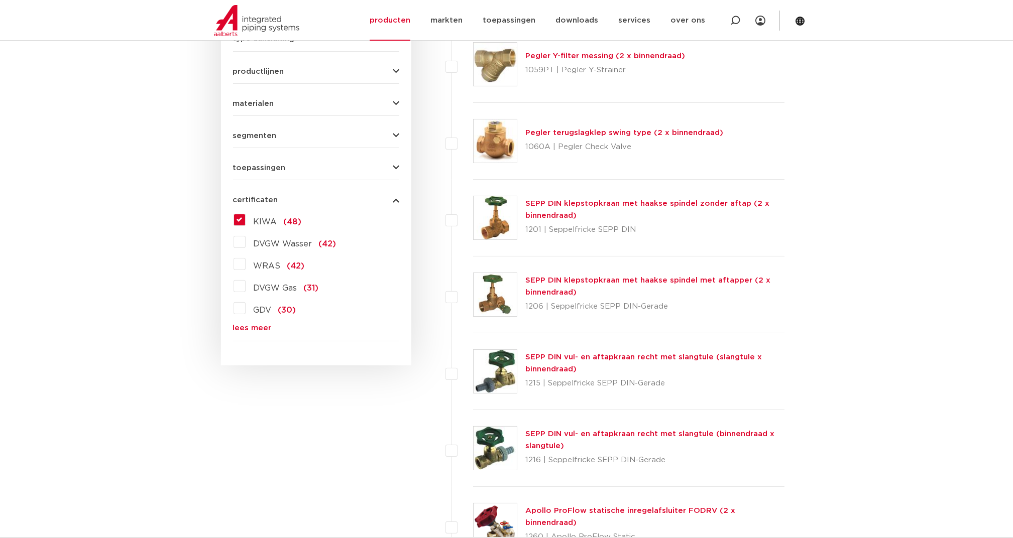
scroll to position [575, 0]
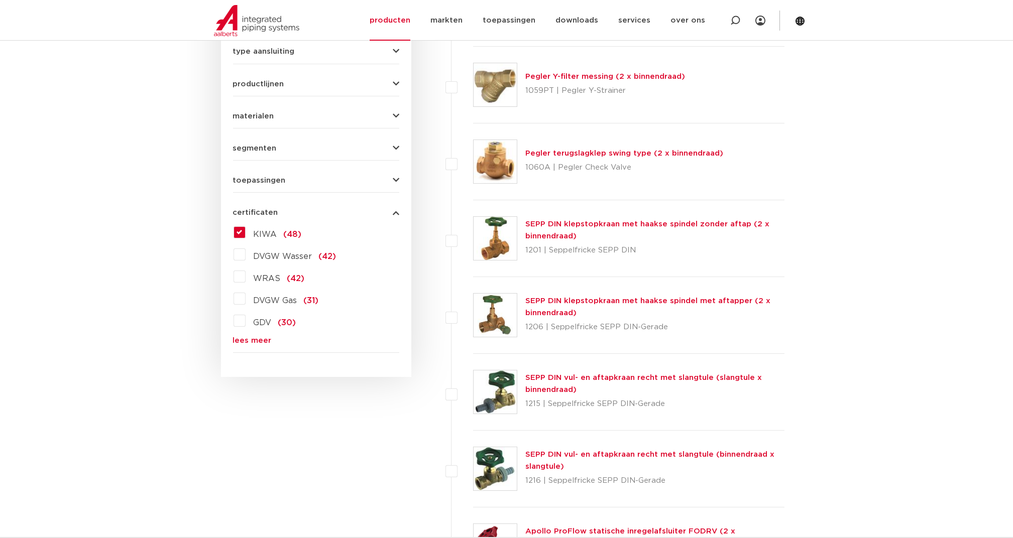
click at [270, 231] on span "KIWA" at bounding box center [266, 234] width 24 height 8
click at [0, 0] on input "KIWA (48)" at bounding box center [0, 0] width 0 height 0
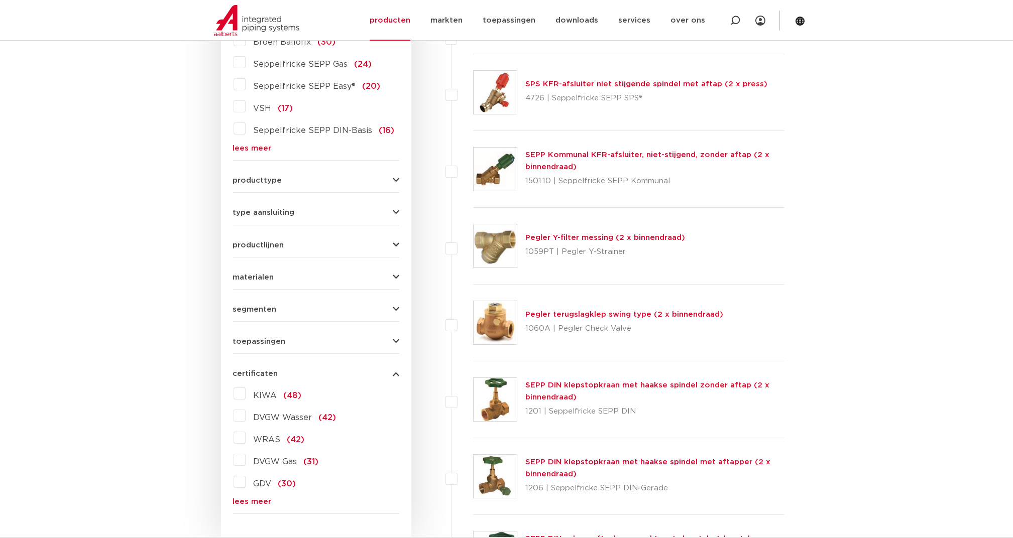
scroll to position [402, 0]
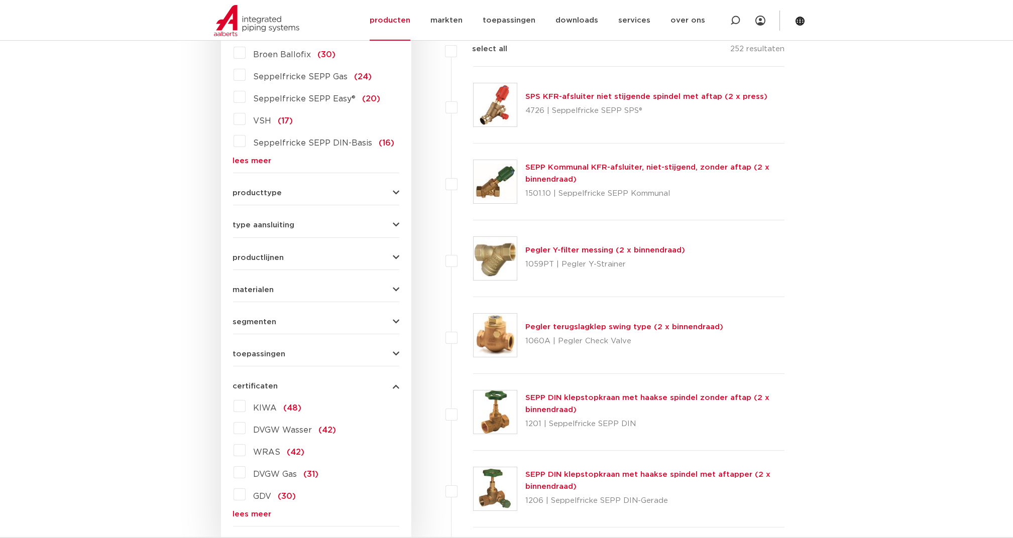
click at [246, 403] on label "KIWA (48)" at bounding box center [274, 406] width 56 height 16
click at [0, 0] on input "KIWA (48)" at bounding box center [0, 0] width 0 height 0
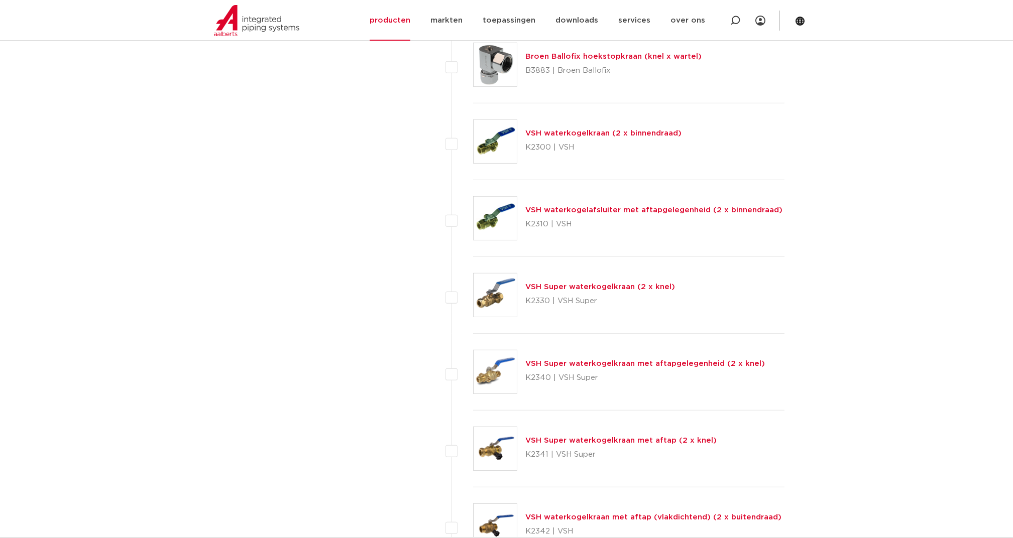
scroll to position [2945, 0]
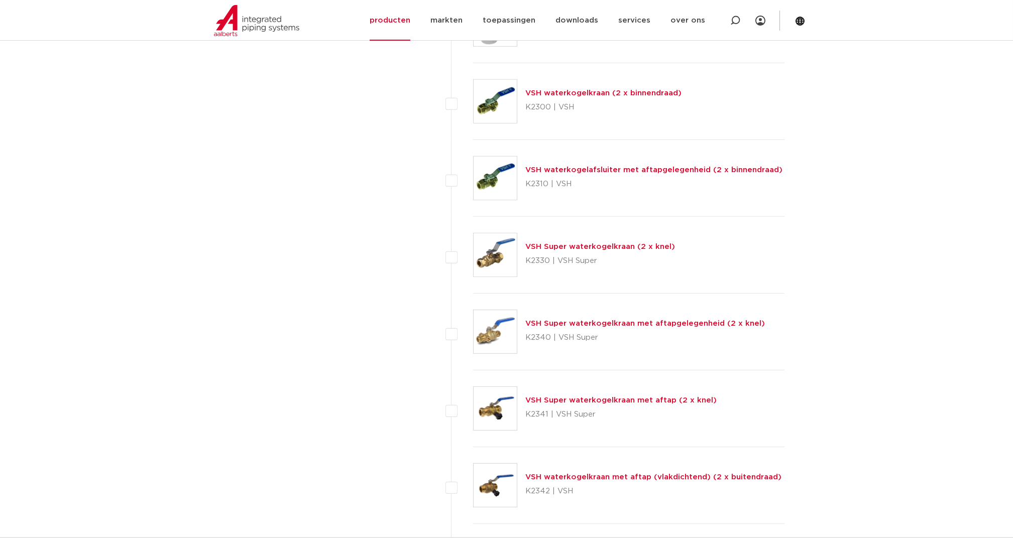
click at [548, 320] on link "VSH Super waterkogelkraan met aftapgelegenheid (2 x knel)" at bounding box center [645, 324] width 240 height 8
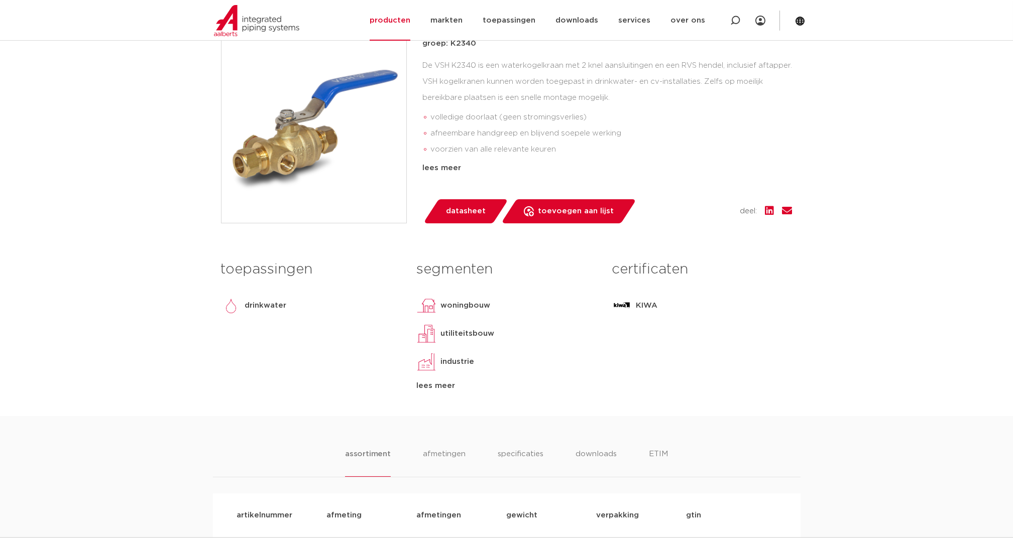
scroll to position [268, 0]
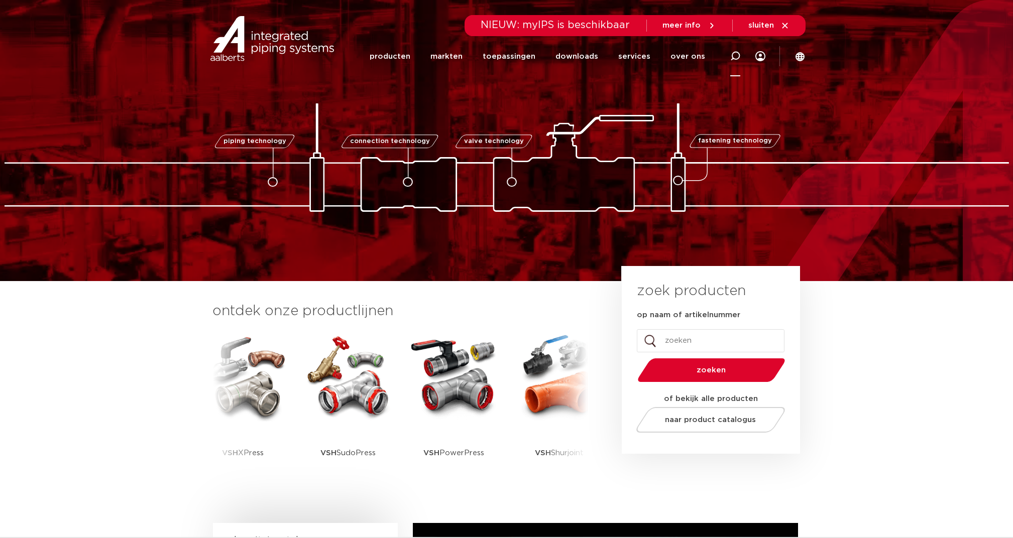
click at [740, 55] on icon at bounding box center [735, 56] width 10 height 10
click at [313, 311] on h3 "ontdek onze productlijnen" at bounding box center [400, 311] width 375 height 20
click at [765, 23] on span "sluiten" at bounding box center [762, 26] width 26 height 8
click at [786, 25] on icon at bounding box center [784, 25] width 9 height 9
click at [392, 56] on link "producten" at bounding box center [390, 56] width 41 height 41
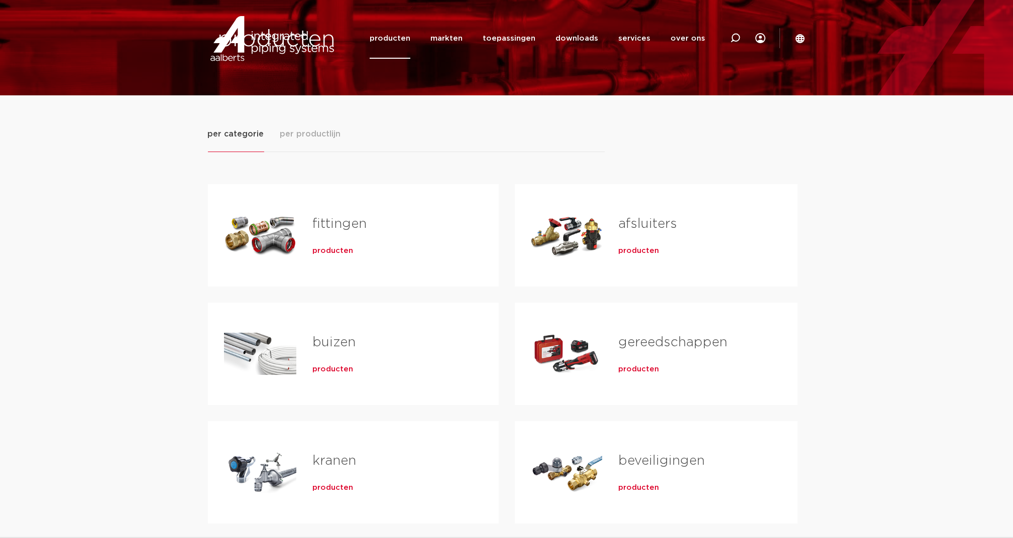
scroll to position [67, 0]
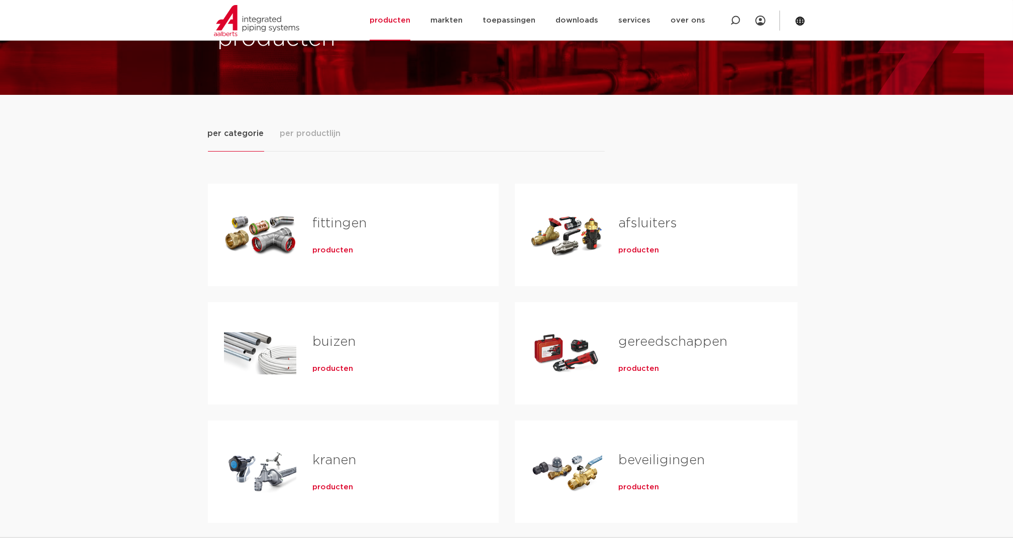
click at [637, 250] on span "producten" at bounding box center [638, 251] width 41 height 10
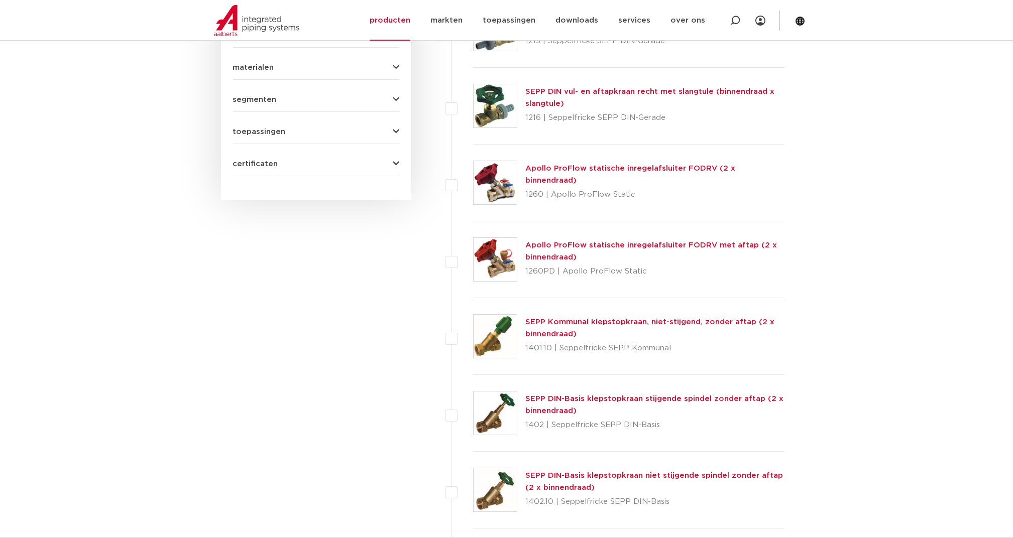
scroll to position [511, 0]
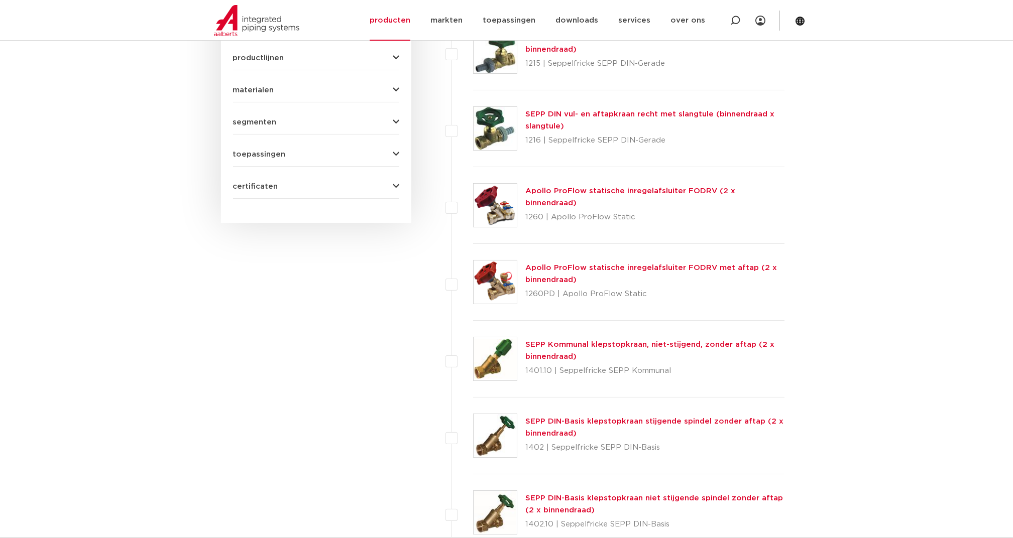
click at [263, 183] on span "certificaten" at bounding box center [255, 187] width 45 height 8
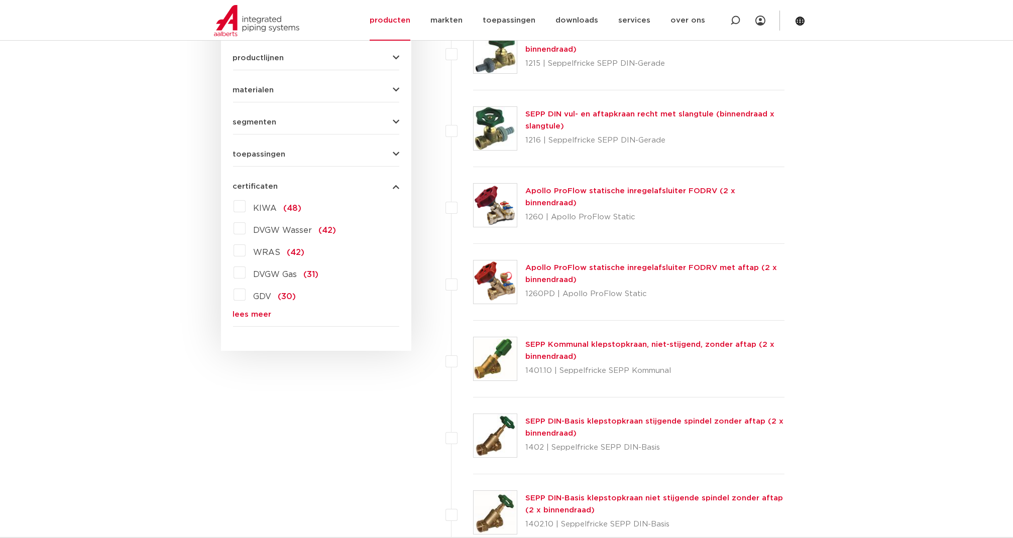
click at [246, 202] on label "KIWA (48)" at bounding box center [274, 206] width 56 height 16
click at [0, 0] on input "KIWA (48)" at bounding box center [0, 0] width 0 height 0
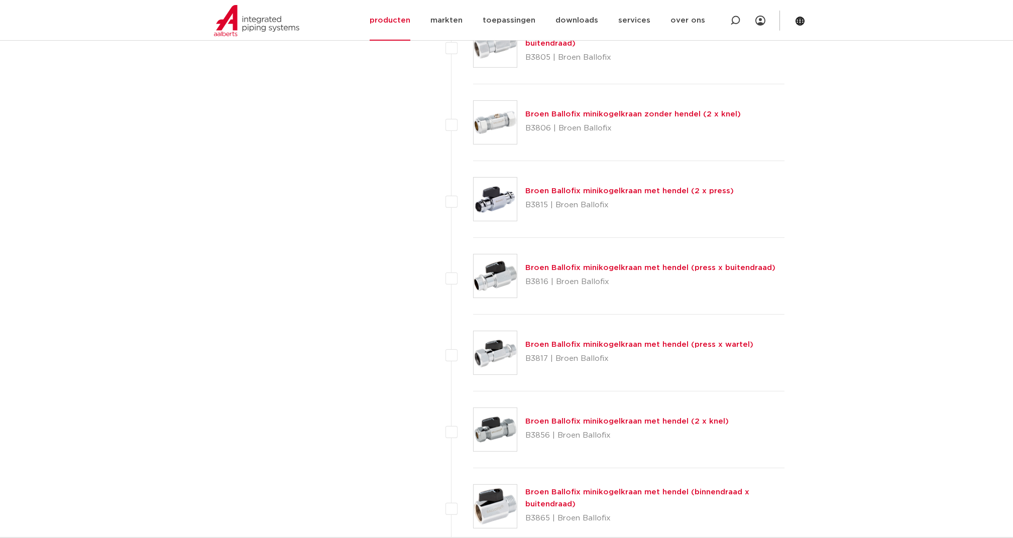
scroll to position [2251, 0]
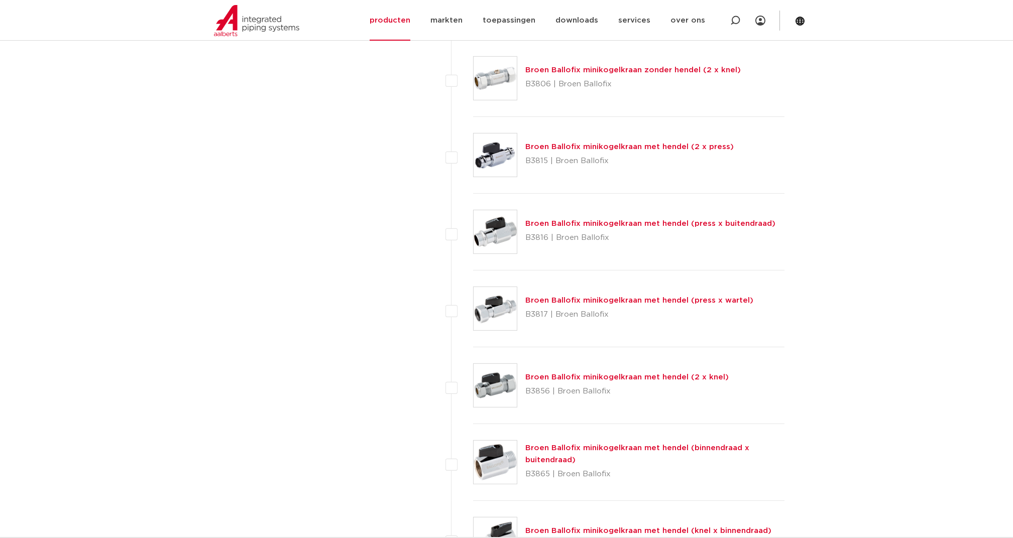
click at [550, 374] on link "Broen Ballofix minikogelkraan met hendel (2 x knel)" at bounding box center [626, 378] width 203 height 8
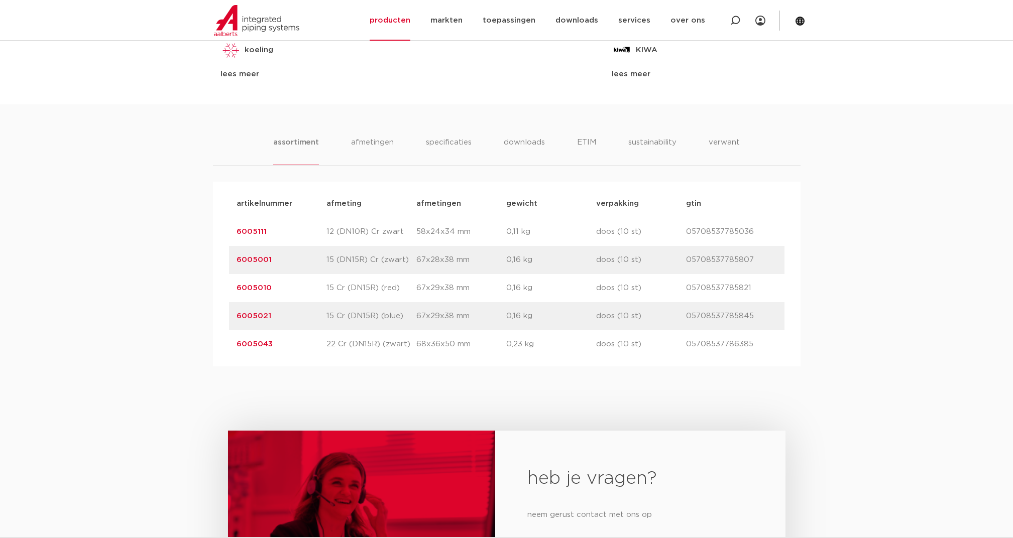
scroll to position [468, 0]
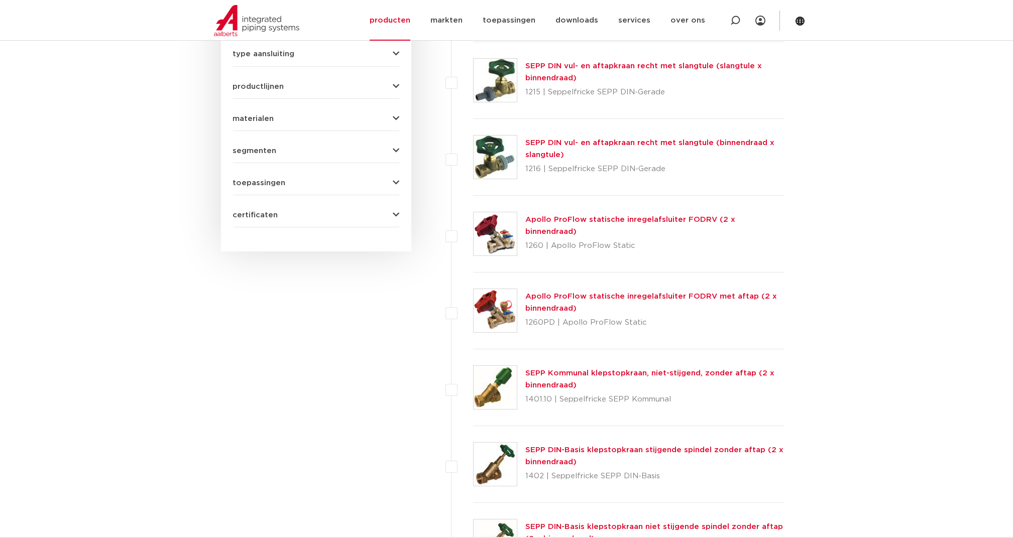
scroll to position [444, 0]
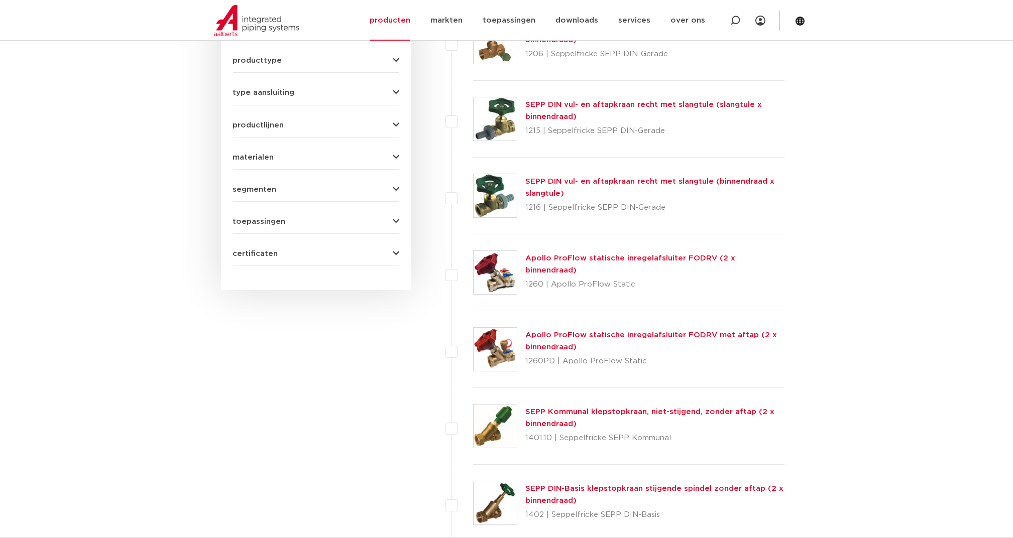
click at [305, 251] on button "certificaten" at bounding box center [316, 254] width 166 height 8
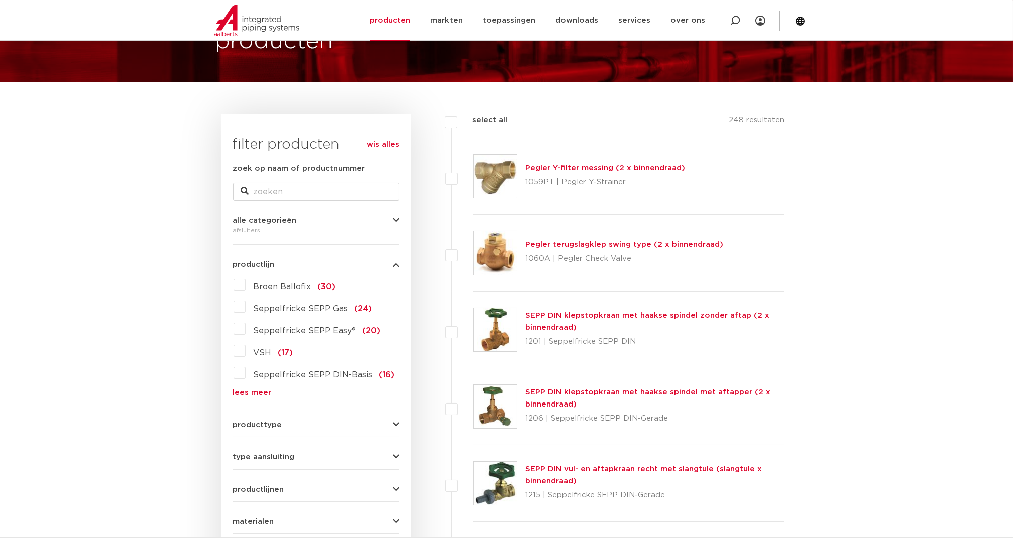
scroll to position [134, 0]
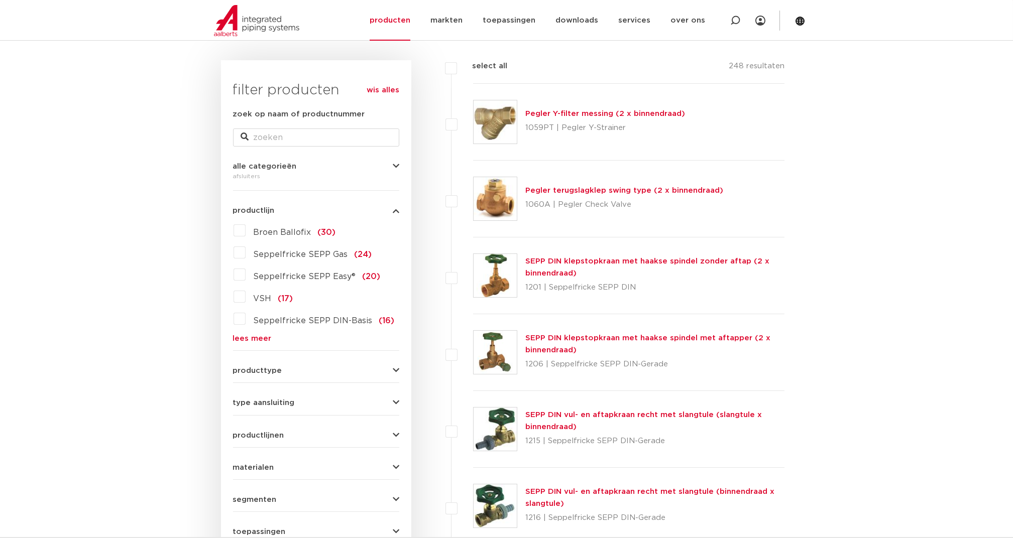
click at [252, 338] on link "lees meer" at bounding box center [316, 339] width 166 height 8
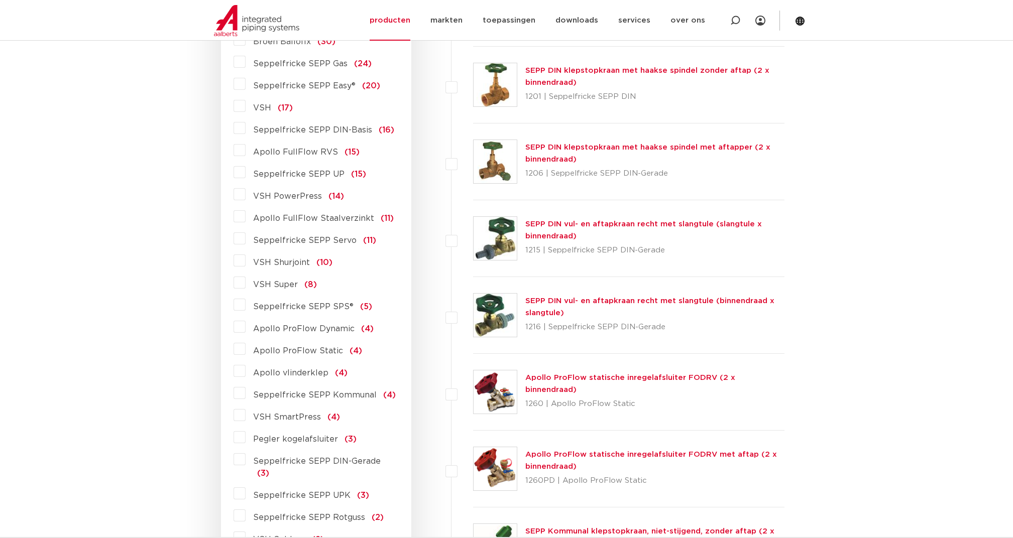
scroll to position [334, 0]
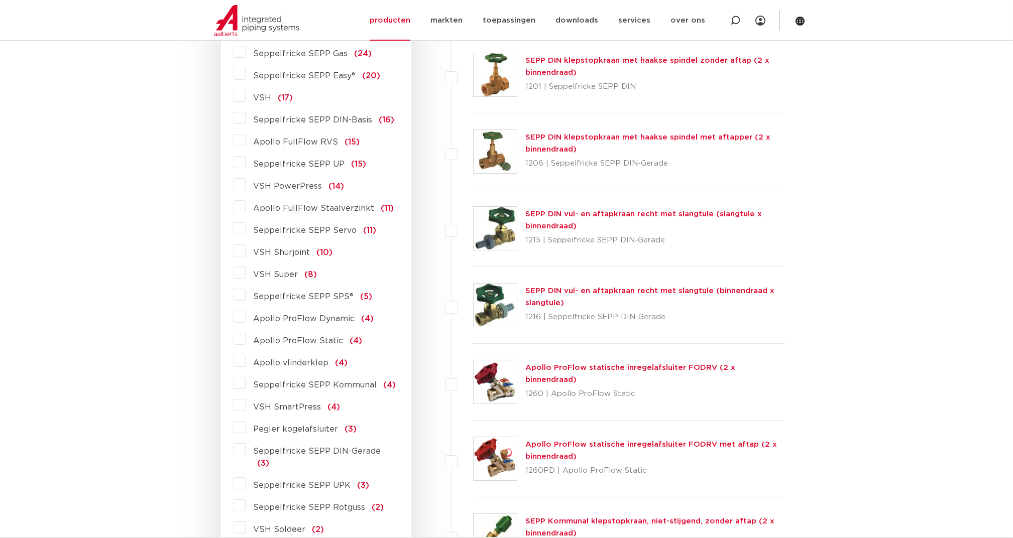
click at [268, 272] on span "VSH Super" at bounding box center [276, 275] width 45 height 8
click at [0, 0] on input "VSH Super (8)" at bounding box center [0, 0] width 0 height 0
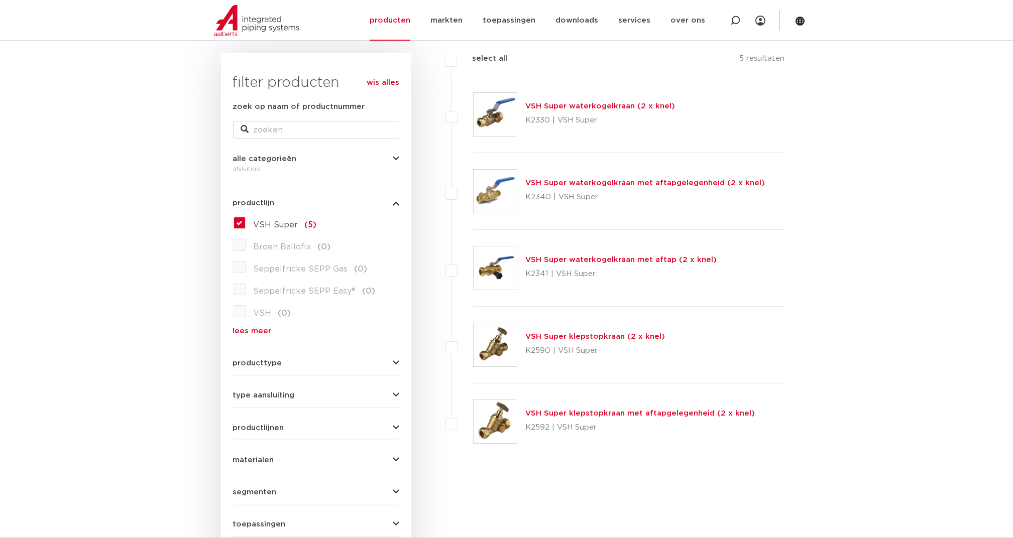
scroll to position [134, 0]
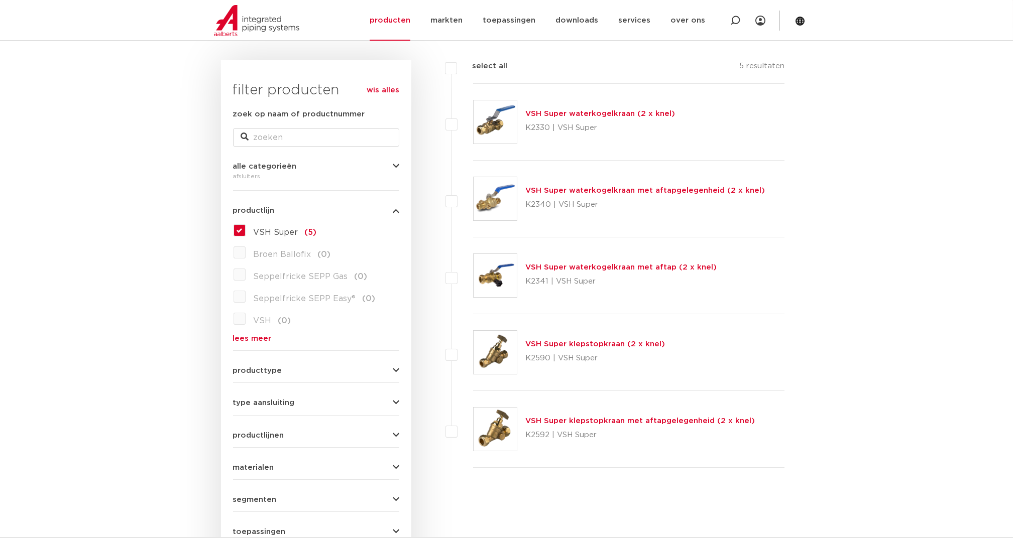
click at [606, 266] on link "VSH Super waterkogelkraan met aftap (2 x knel)" at bounding box center [620, 268] width 191 height 8
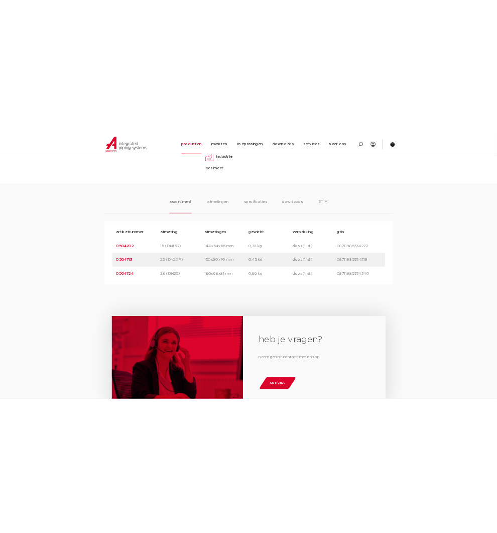
scroll to position [603, 0]
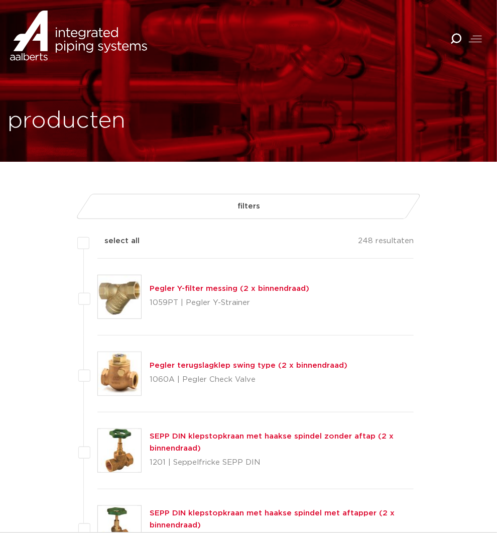
click at [80, 45] on img at bounding box center [78, 36] width 137 height 50
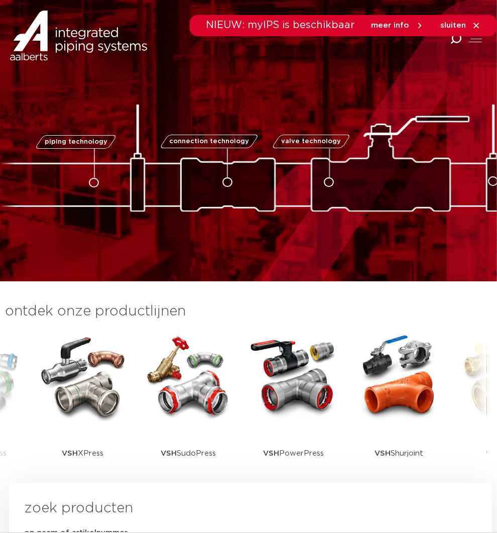
click at [456, 26] on span "sluiten" at bounding box center [453, 26] width 26 height 8
click at [474, 23] on icon at bounding box center [477, 26] width 6 height 6
click at [477, 23] on icon at bounding box center [476, 25] width 9 height 9
click at [401, 24] on span "meer info" at bounding box center [390, 26] width 38 height 8
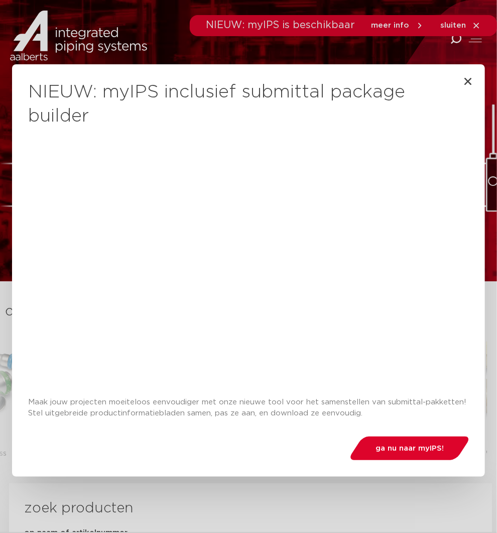
click at [419, 27] on div "NIEUW: myIPS inclusief submittal package builder Maak jouw projecten moeiteloos…" at bounding box center [248, 266] width 497 height 533
click at [463, 82] on icon "Close" at bounding box center [468, 81] width 10 height 10
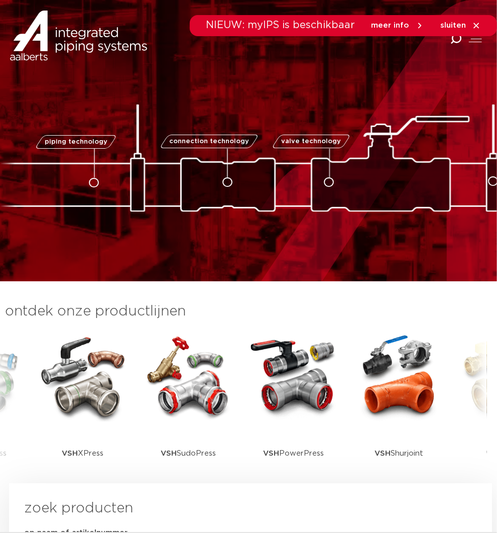
click at [461, 24] on span "sluiten" at bounding box center [453, 26] width 26 height 8
click at [304, 23] on span "NIEUW: myIPS is beschikbaar" at bounding box center [280, 25] width 149 height 10
click at [477, 21] on icon at bounding box center [476, 25] width 9 height 9
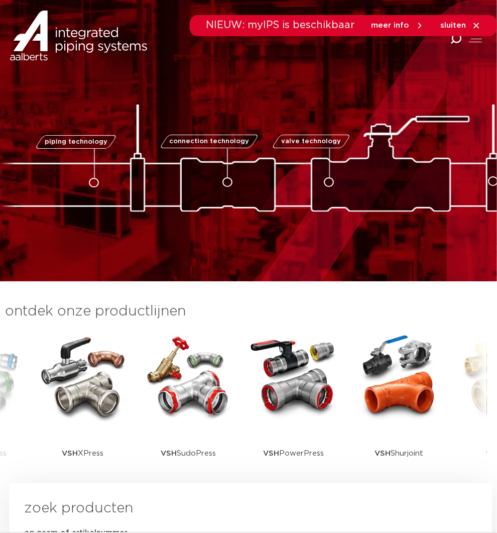
click at [477, 21] on icon at bounding box center [476, 25] width 9 height 9
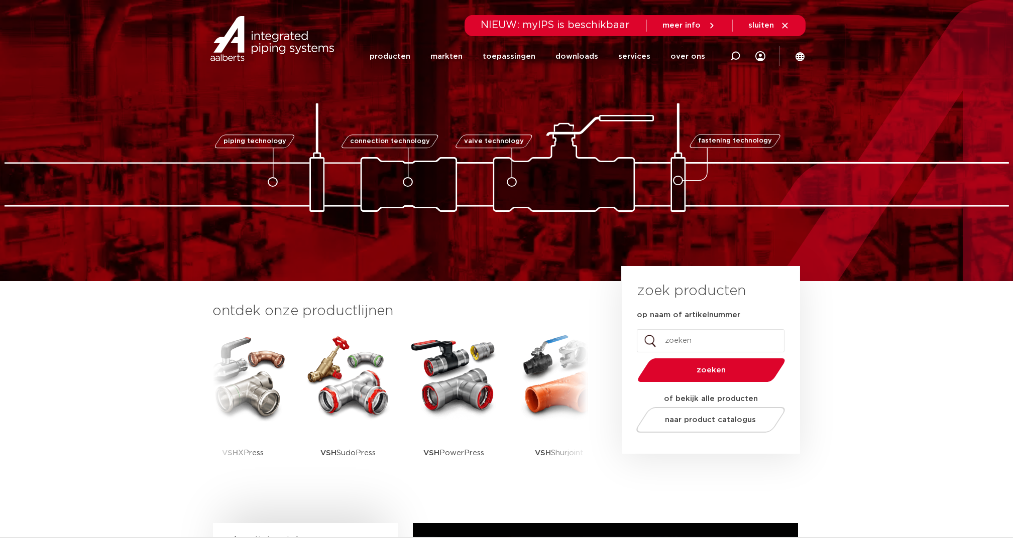
click at [497, 26] on icon at bounding box center [784, 25] width 9 height 9
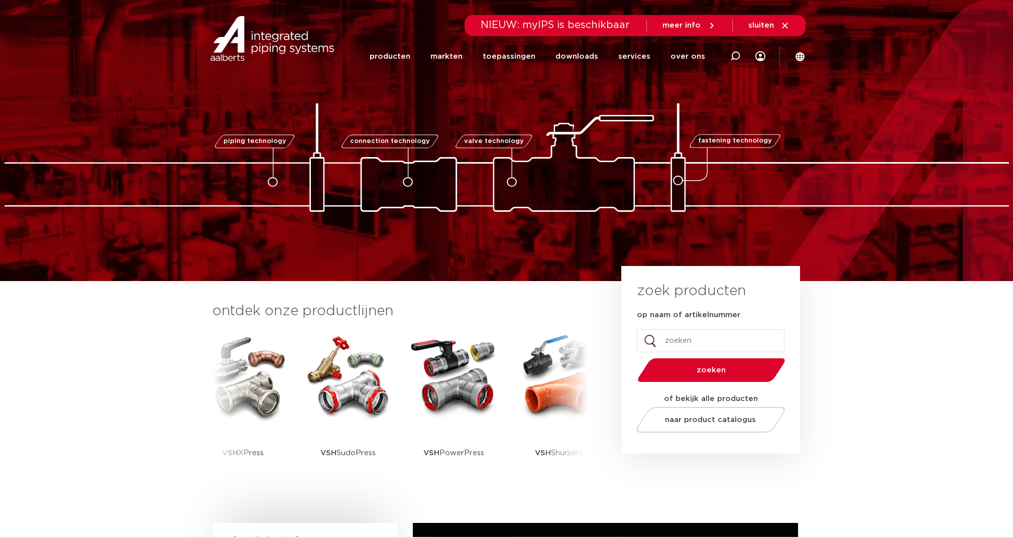
click at [497, 23] on span "sluiten" at bounding box center [762, 26] width 26 height 8
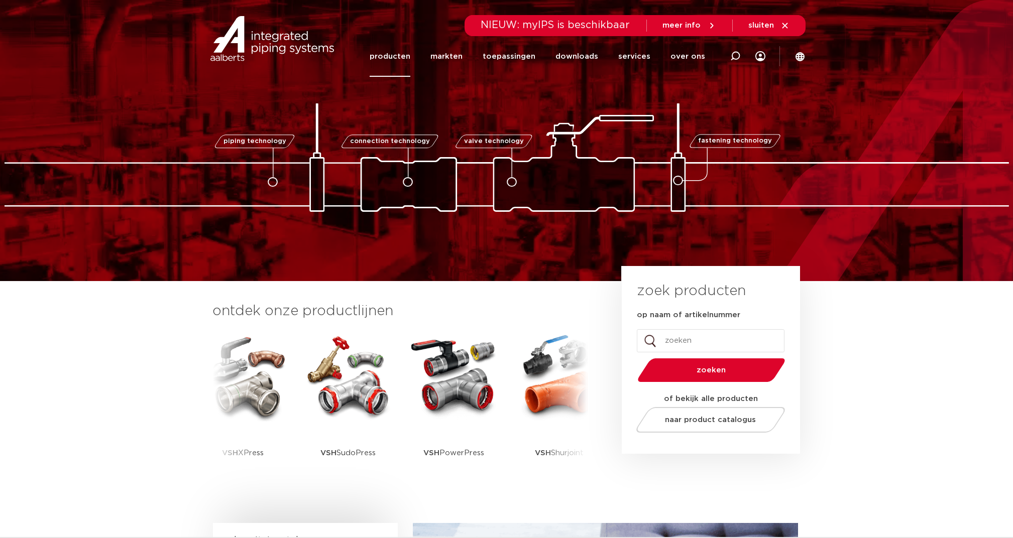
click at [410, 56] on link "producten" at bounding box center [390, 56] width 41 height 41
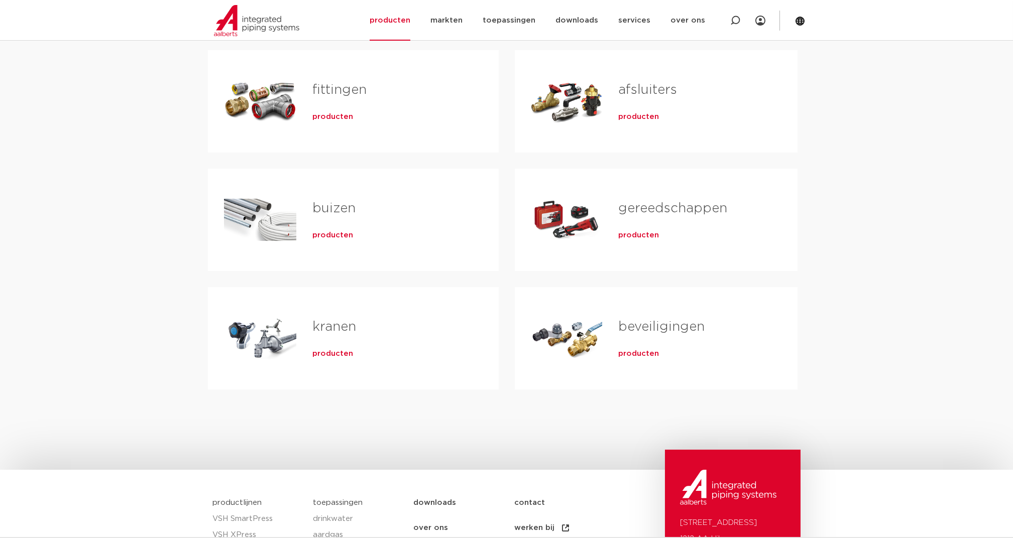
scroll to position [201, 0]
click at [652, 321] on link "beveiligingen" at bounding box center [661, 326] width 86 height 13
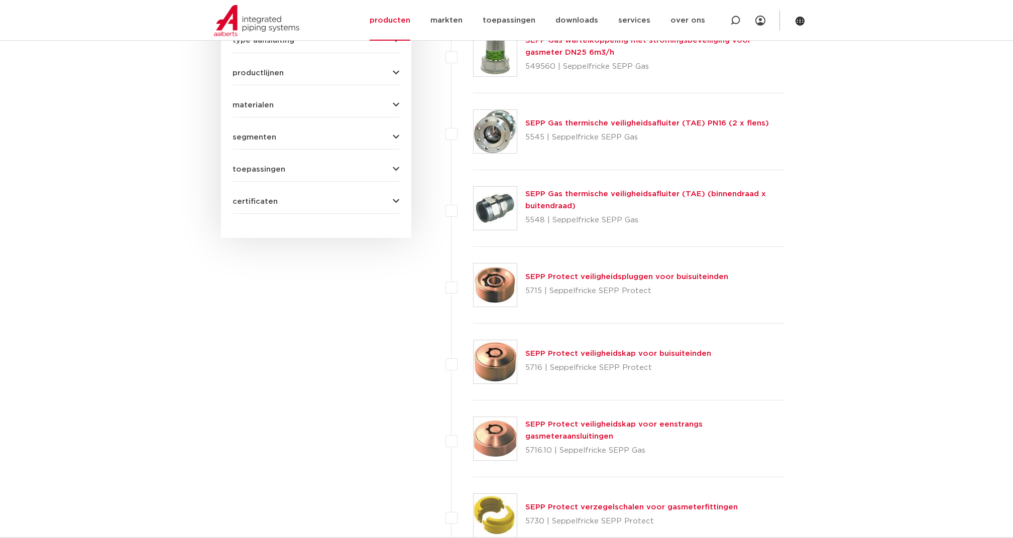
scroll to position [468, 0]
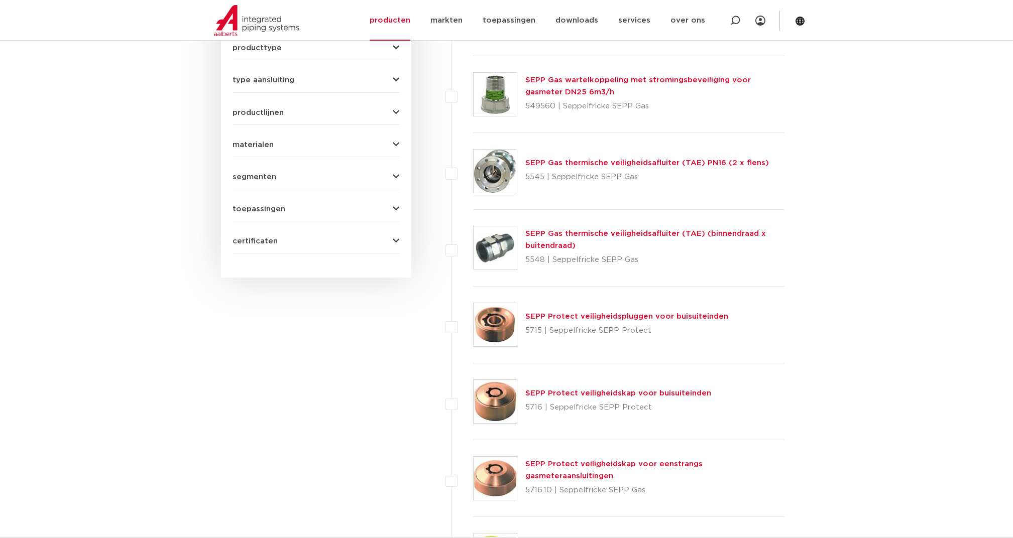
click at [255, 238] on span "certificaten" at bounding box center [255, 242] width 45 height 8
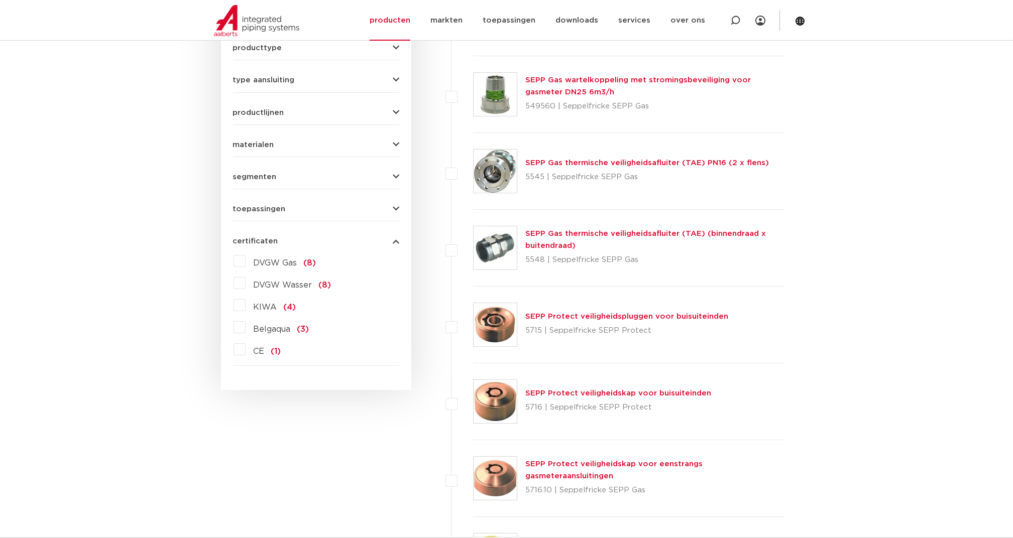
click at [246, 297] on label "KIWA (4)" at bounding box center [271, 305] width 51 height 16
click at [0, 0] on input "KIWA (4)" at bounding box center [0, 0] width 0 height 0
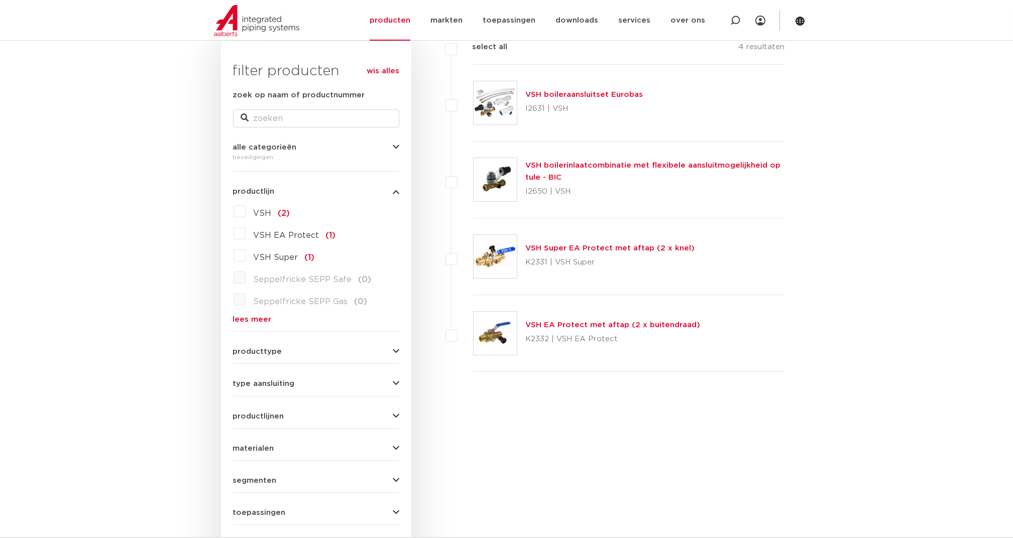
scroll to position [134, 0]
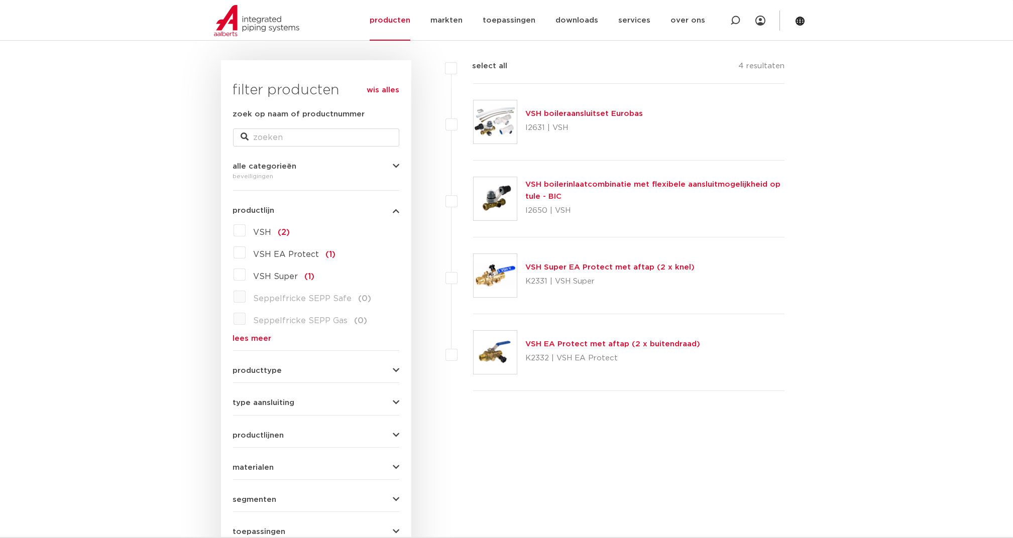
click at [568, 264] on link "VSH Super EA Protect met aftap (2 x knel)" at bounding box center [609, 268] width 169 height 8
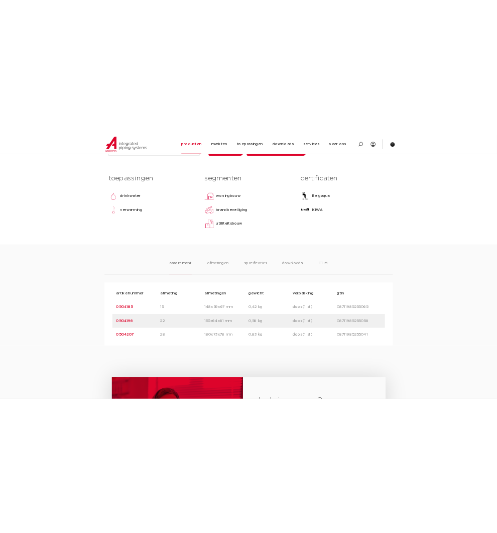
scroll to position [402, 0]
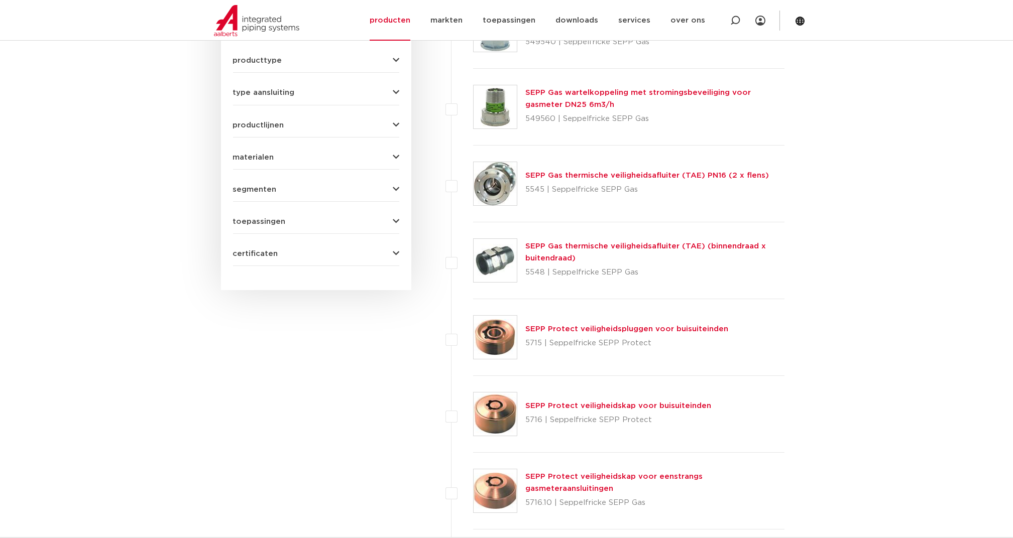
scroll to position [468, 0]
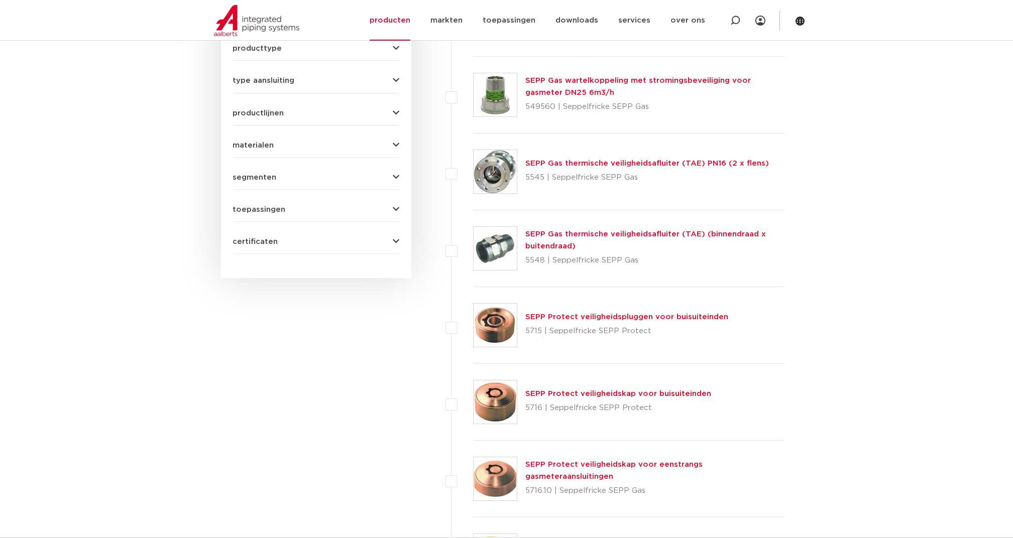
click at [254, 238] on span "certificaten" at bounding box center [255, 242] width 45 height 8
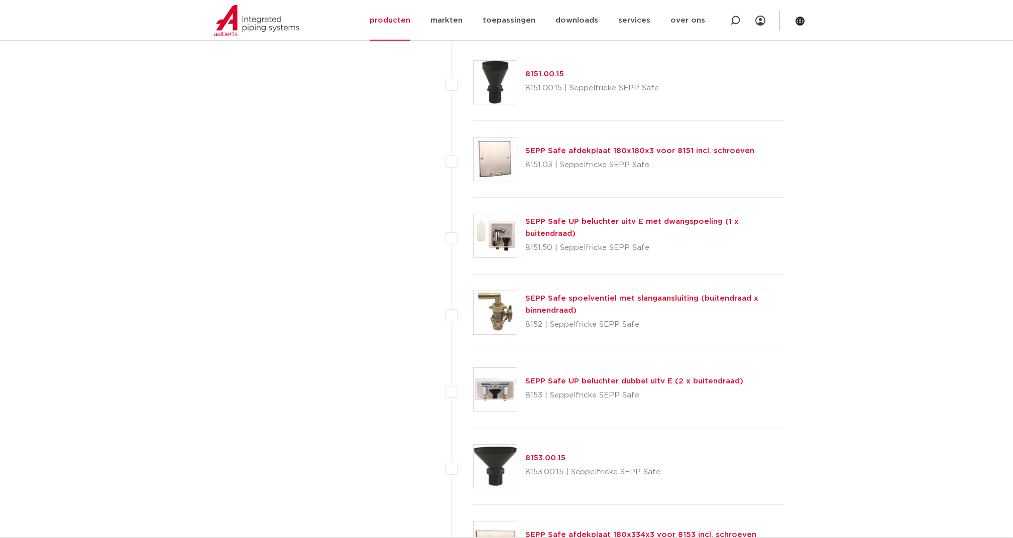
scroll to position [1740, 0]
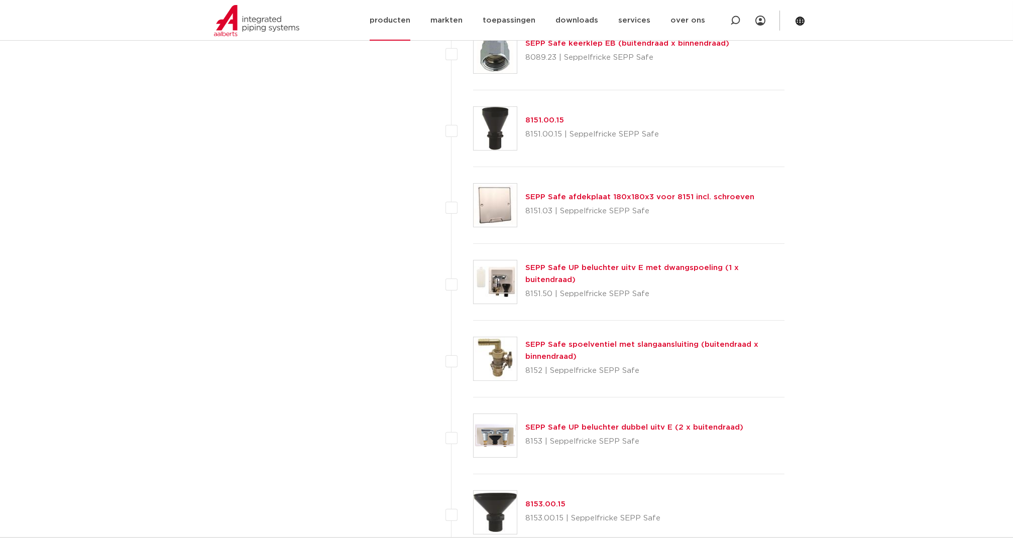
click at [266, 21] on img at bounding box center [256, 20] width 85 height 31
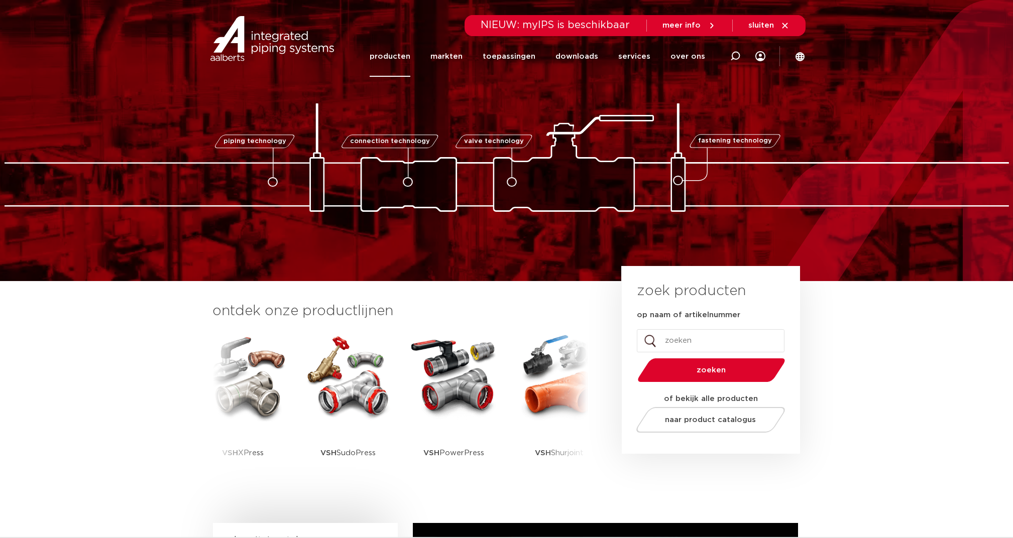
click at [405, 50] on link "producten" at bounding box center [390, 56] width 41 height 41
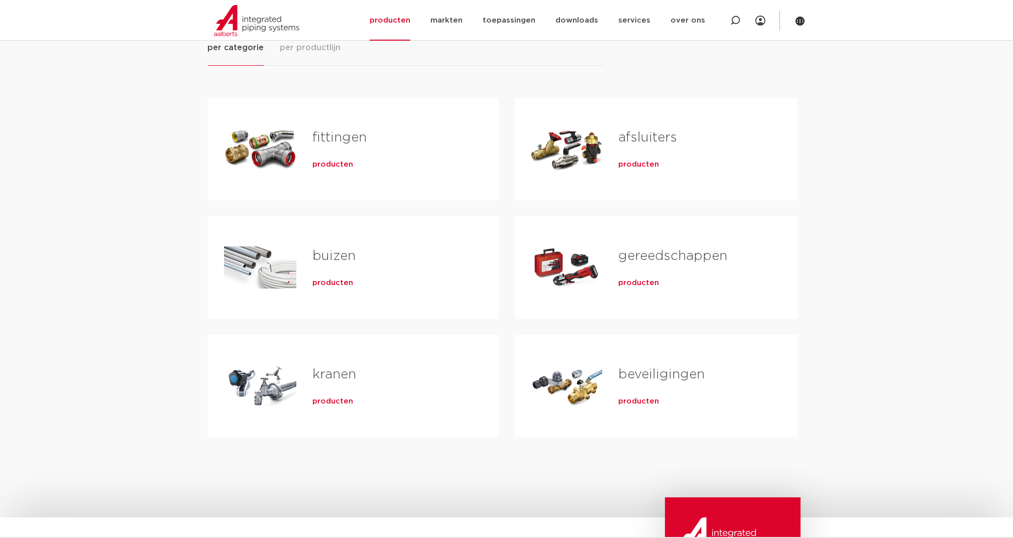
scroll to position [268, 0]
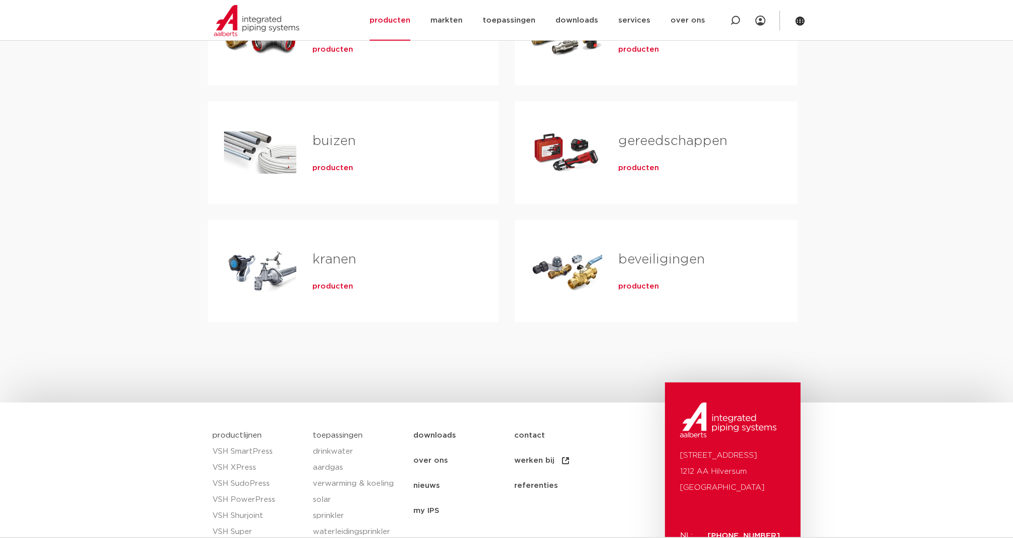
click at [655, 260] on link "beveiligingen" at bounding box center [661, 259] width 86 height 13
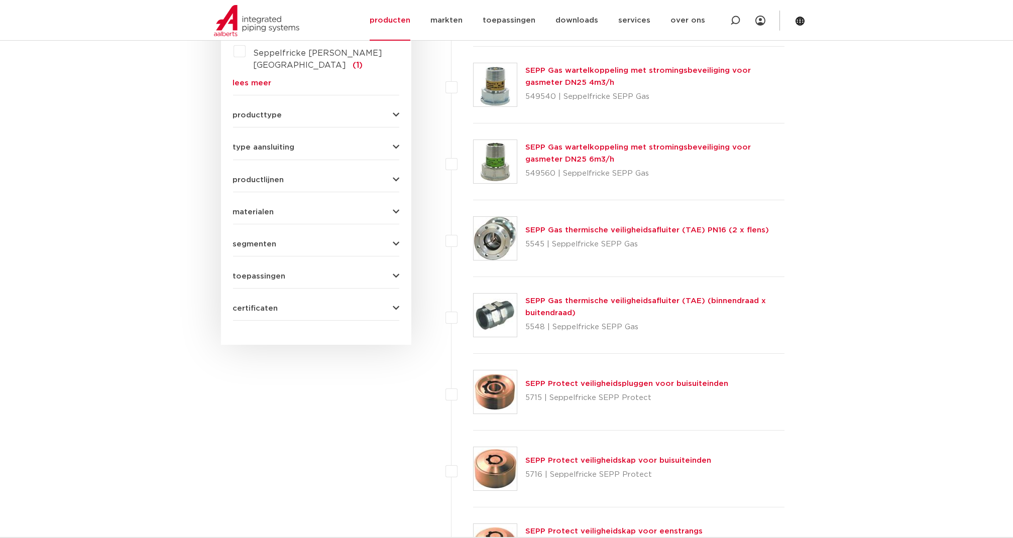
scroll to position [468, 0]
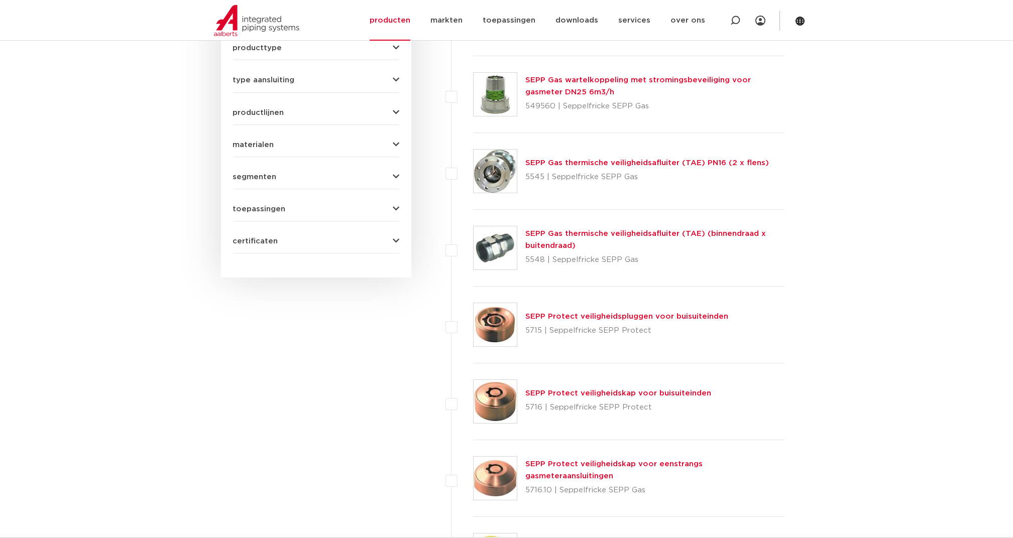
click at [267, 238] on span "certificaten" at bounding box center [255, 242] width 45 height 8
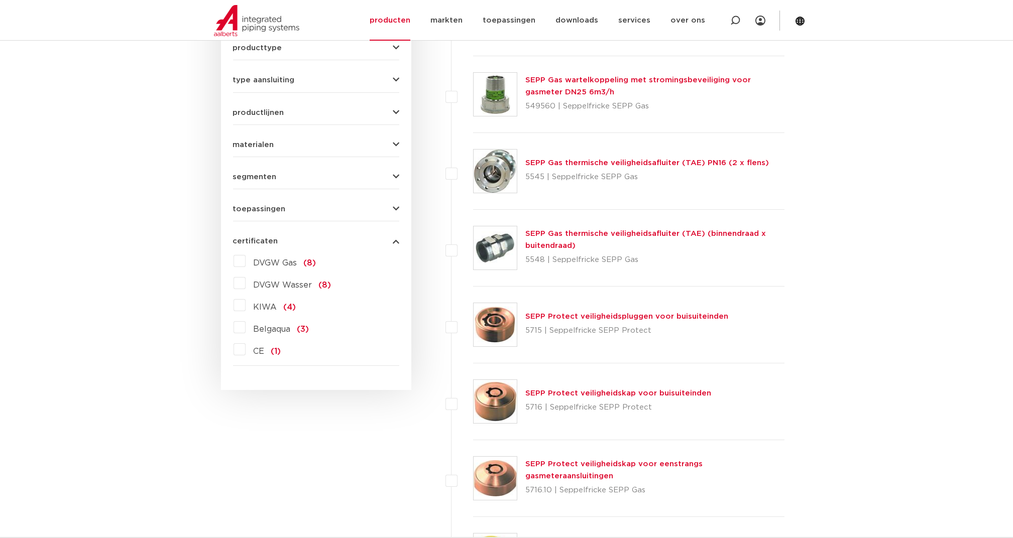
click at [246, 297] on label "KIWA (4)" at bounding box center [271, 305] width 51 height 16
click at [0, 0] on input "KIWA (4)" at bounding box center [0, 0] width 0 height 0
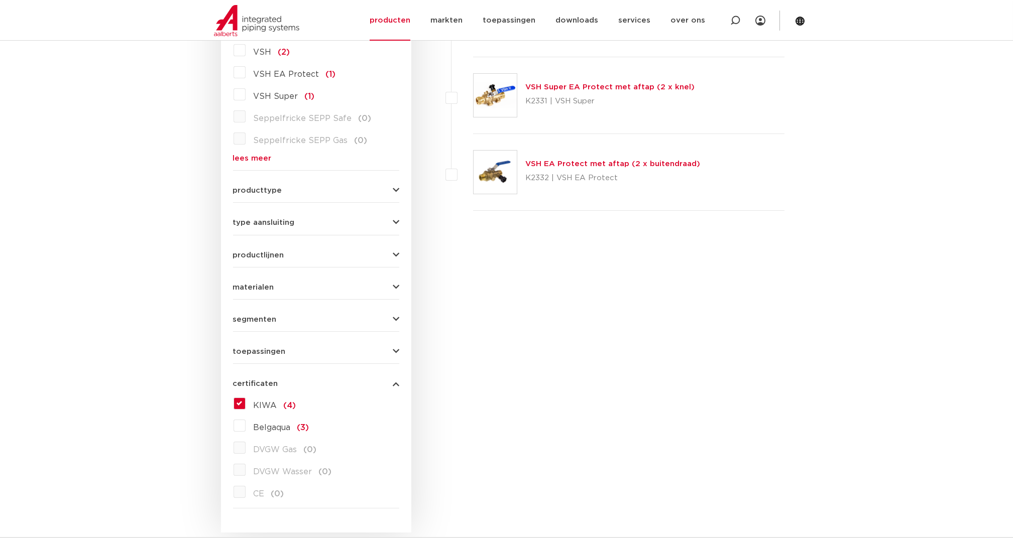
scroll to position [200, 0]
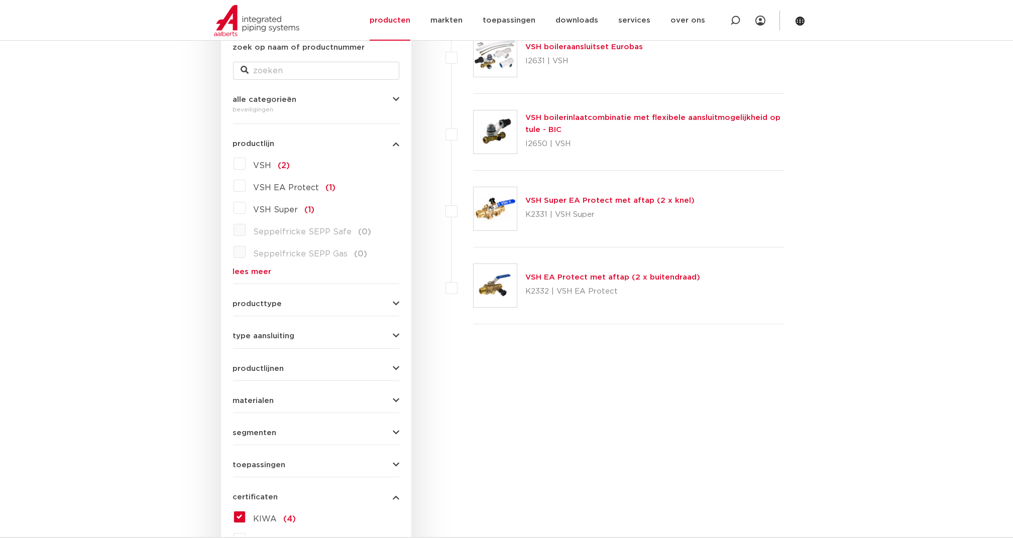
click at [670, 277] on link "VSH EA Protect met aftap (2 x buitendraad)" at bounding box center [612, 278] width 175 height 8
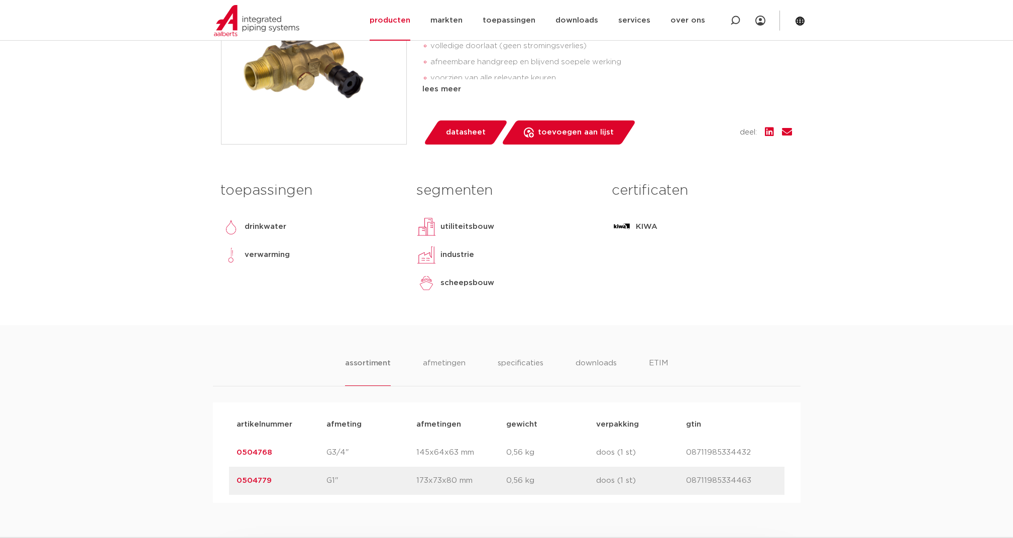
scroll to position [201, 0]
